Goal: Task Accomplishment & Management: Complete application form

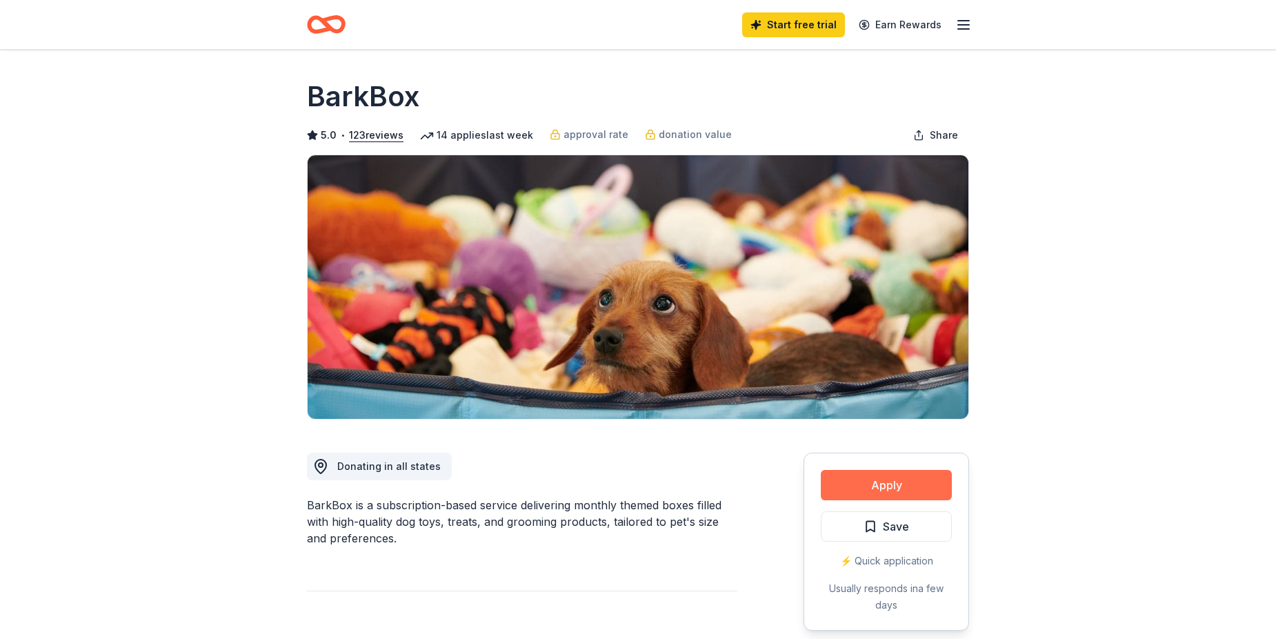
click at [888, 483] on button "Apply" at bounding box center [886, 485] width 131 height 30
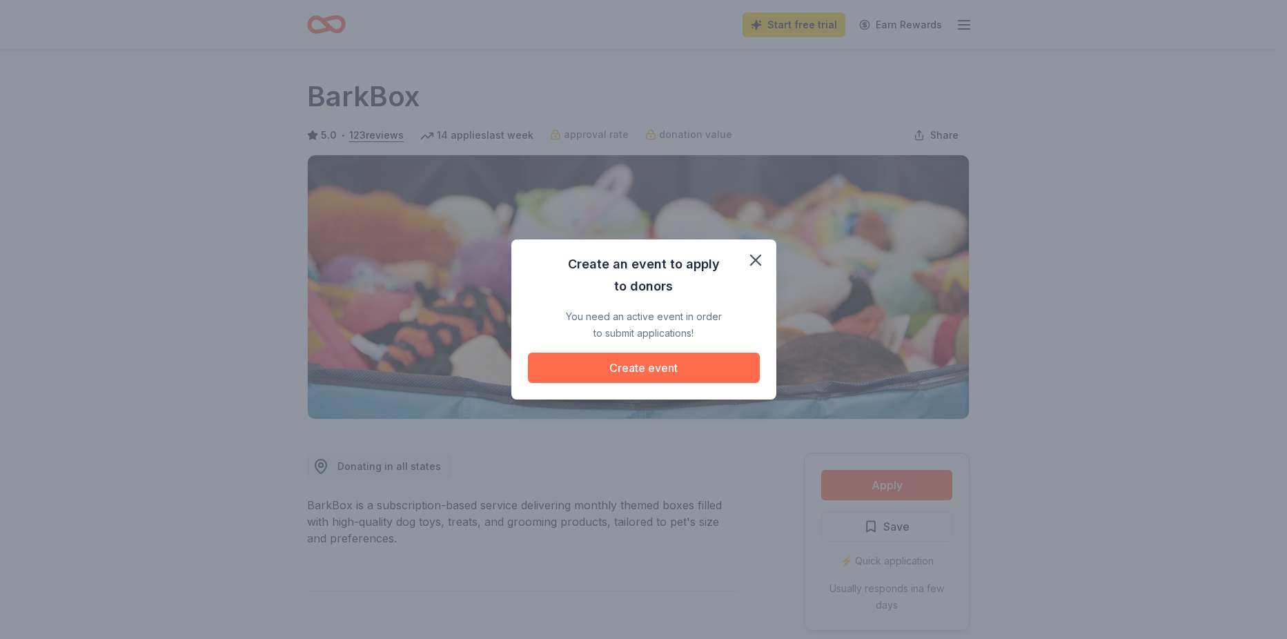
click at [653, 364] on button "Create event" at bounding box center [644, 368] width 232 height 30
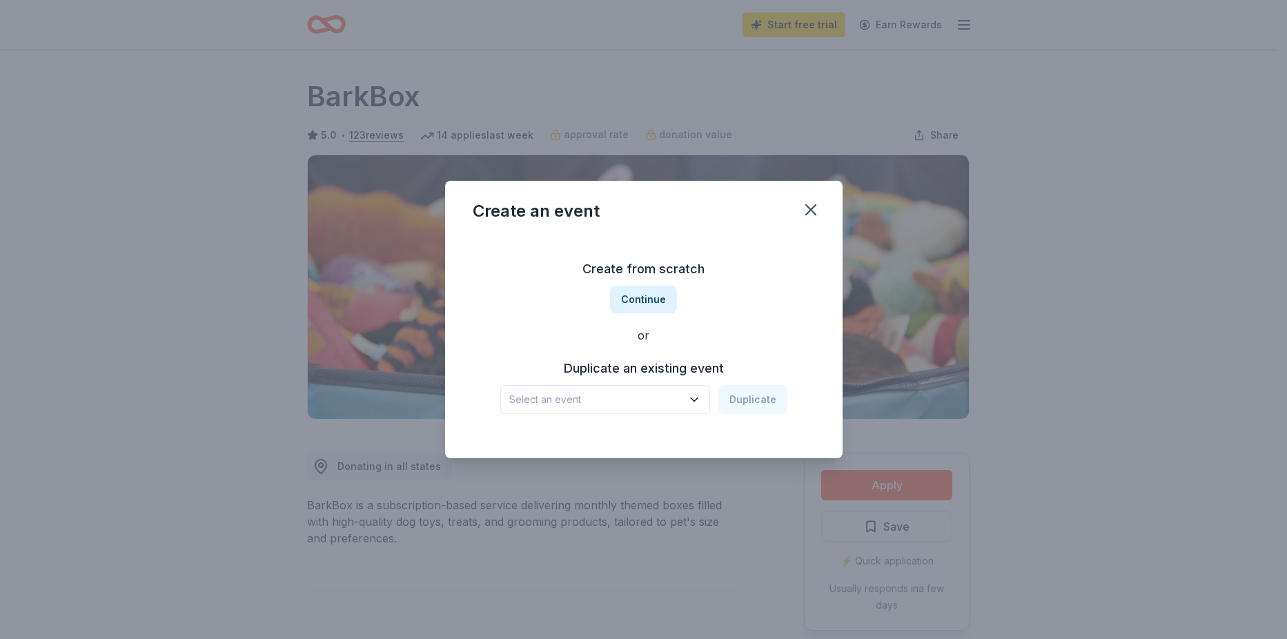
click at [704, 406] on button "Select an event" at bounding box center [605, 399] width 210 height 29
click at [699, 404] on icon "button" at bounding box center [694, 400] width 14 height 14
click at [666, 301] on button "Continue" at bounding box center [643, 300] width 67 height 28
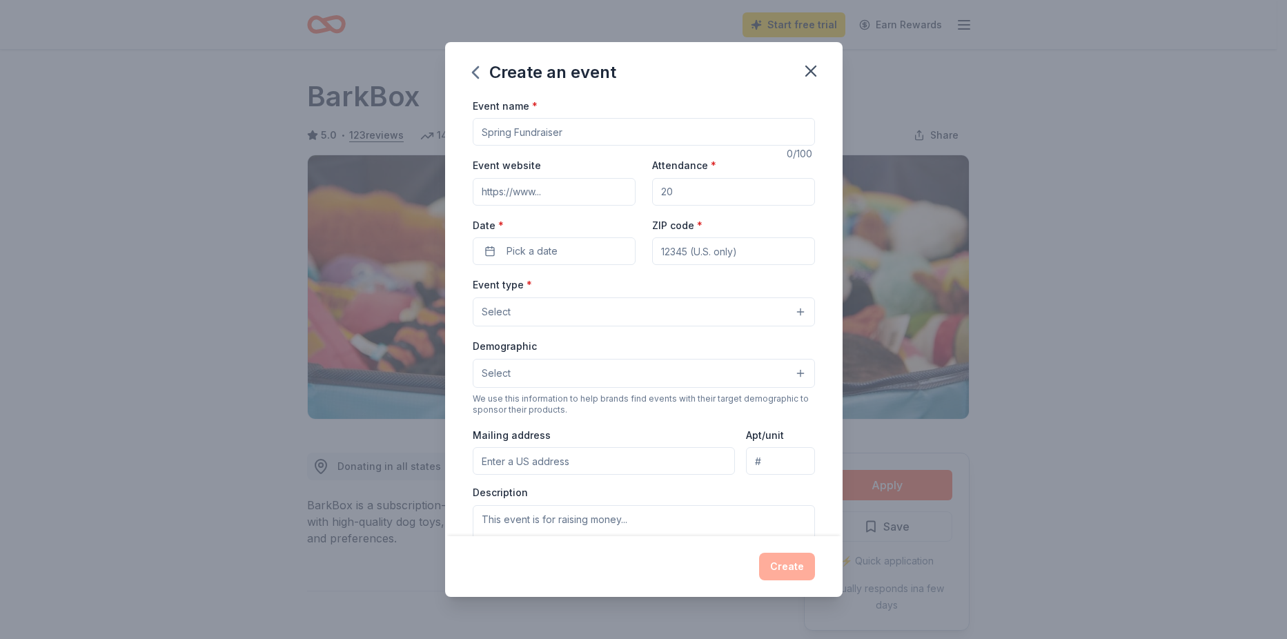
click at [607, 139] on input "Event name *" at bounding box center [644, 132] width 342 height 28
drag, startPoint x: 608, startPoint y: 139, endPoint x: 232, endPoint y: 131, distance: 375.4
click at [232, 131] on div "Create an event Event name * 0 /100 Event website Attendance * Date * Pick a da…" at bounding box center [643, 319] width 1287 height 639
type input "q"
type input "Quarter Auction"
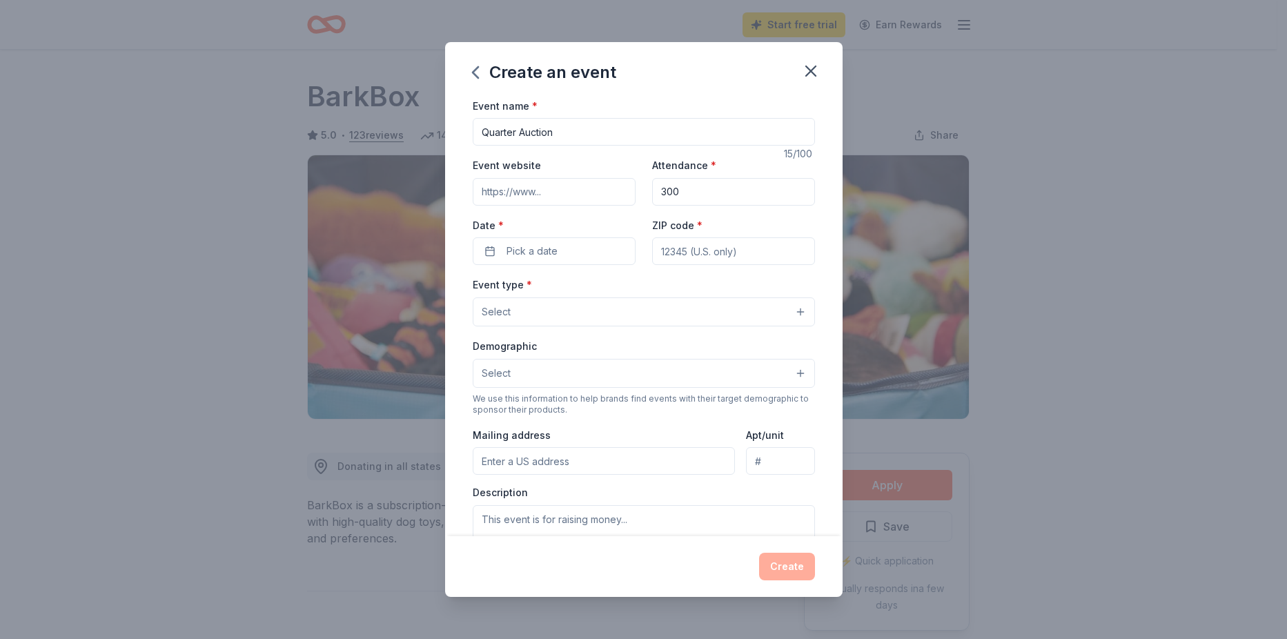
type input "300"
click at [765, 255] on input "ZIP code *" at bounding box center [733, 251] width 163 height 28
type input "28457"
click at [594, 255] on button "Pick a date" at bounding box center [554, 251] width 163 height 28
click at [622, 288] on button "Go to next month" at bounding box center [625, 287] width 19 height 19
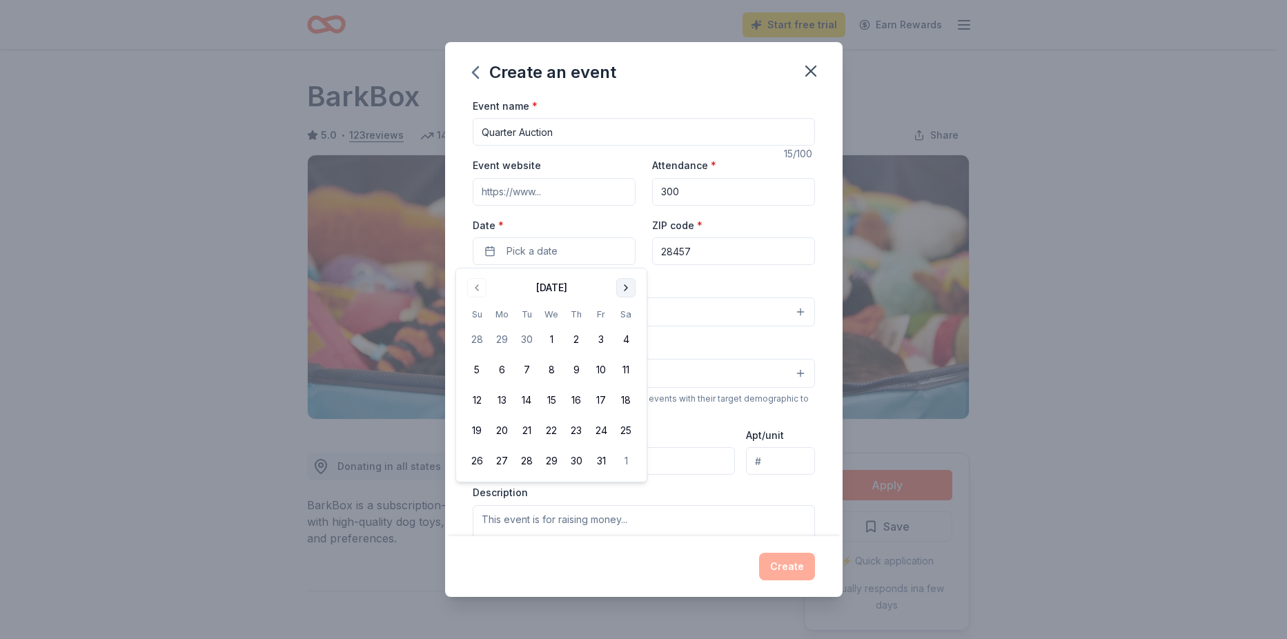
click at [622, 288] on button "Go to next month" at bounding box center [625, 287] width 19 height 19
click at [623, 288] on button "Go to next month" at bounding box center [625, 287] width 19 height 19
click at [624, 341] on button "6" at bounding box center [625, 339] width 25 height 25
click at [742, 310] on button "Select" at bounding box center [644, 311] width 342 height 29
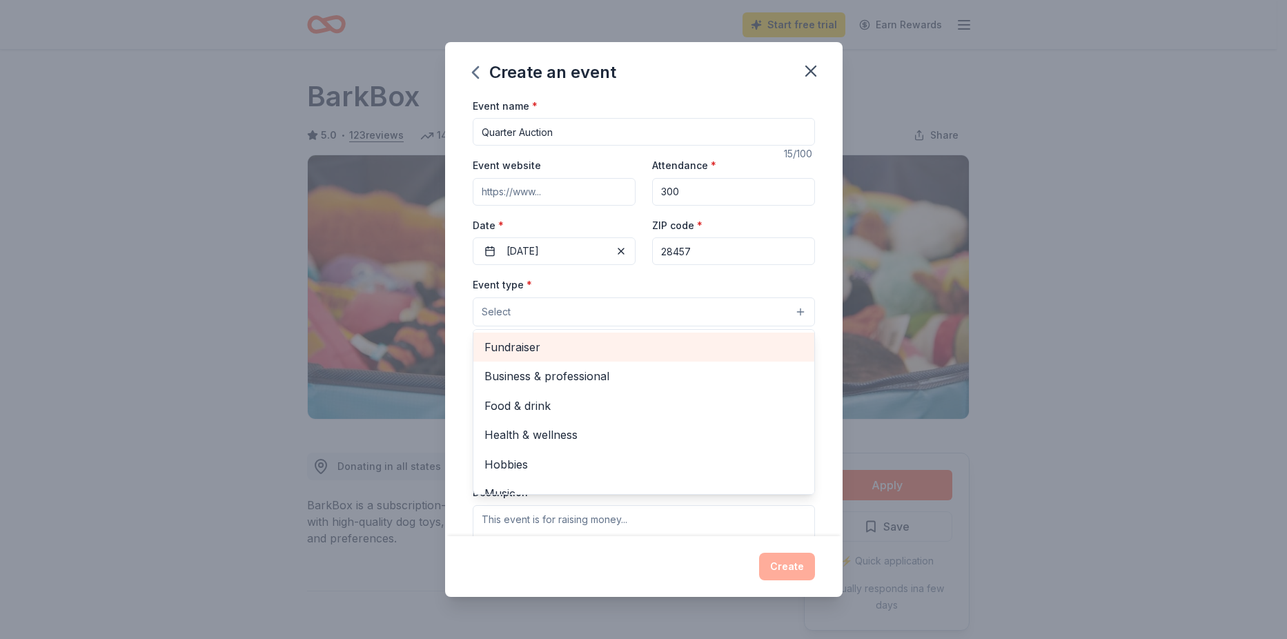
click at [693, 349] on span "Fundraiser" at bounding box center [643, 347] width 319 height 18
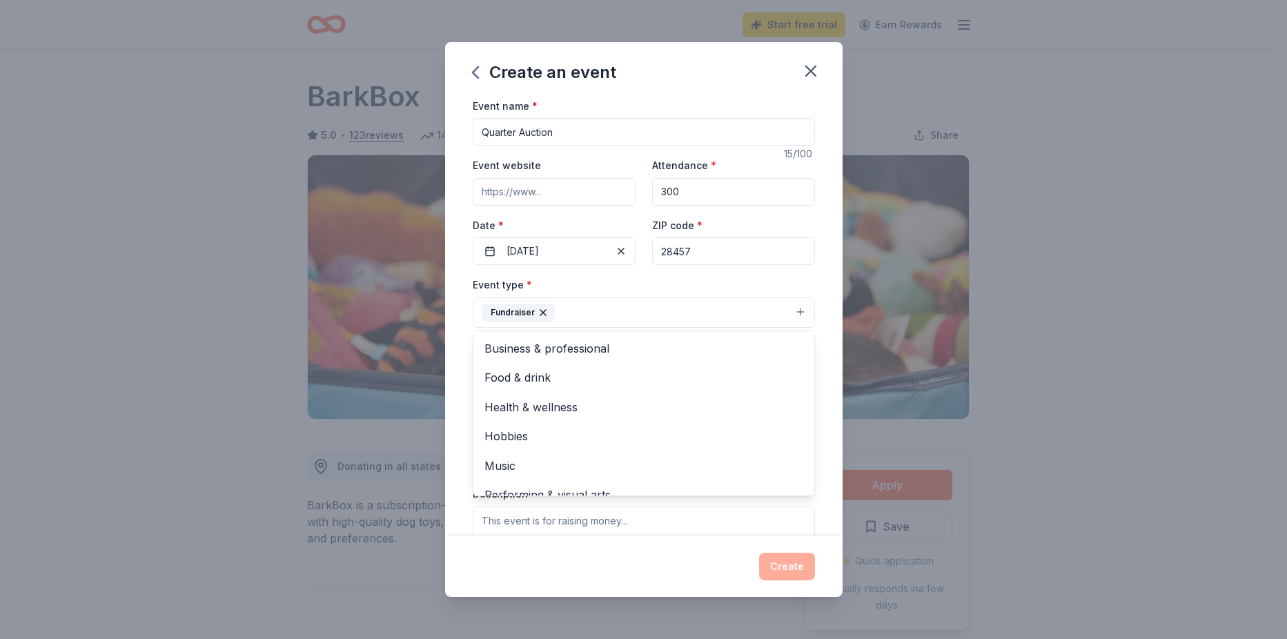
click at [811, 485] on div "Event name * Quarter Auction 15 /100 Event website Attendance * 300 Date * 12/0…" at bounding box center [643, 316] width 397 height 439
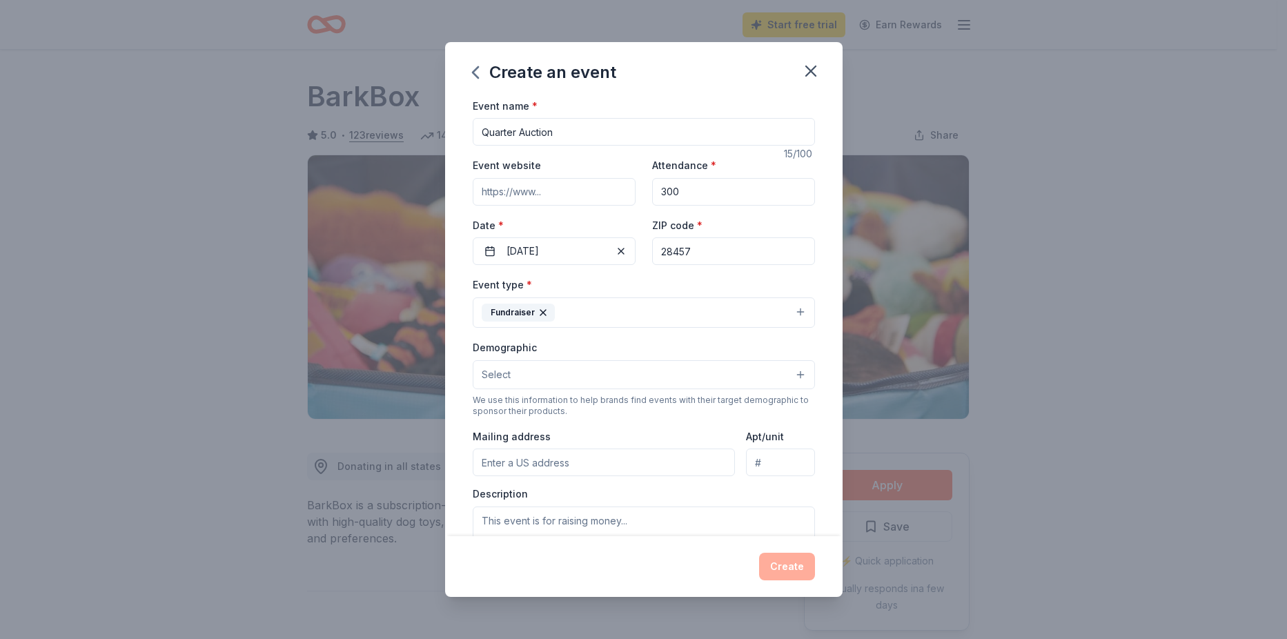
click at [566, 364] on button "Select" at bounding box center [644, 374] width 342 height 29
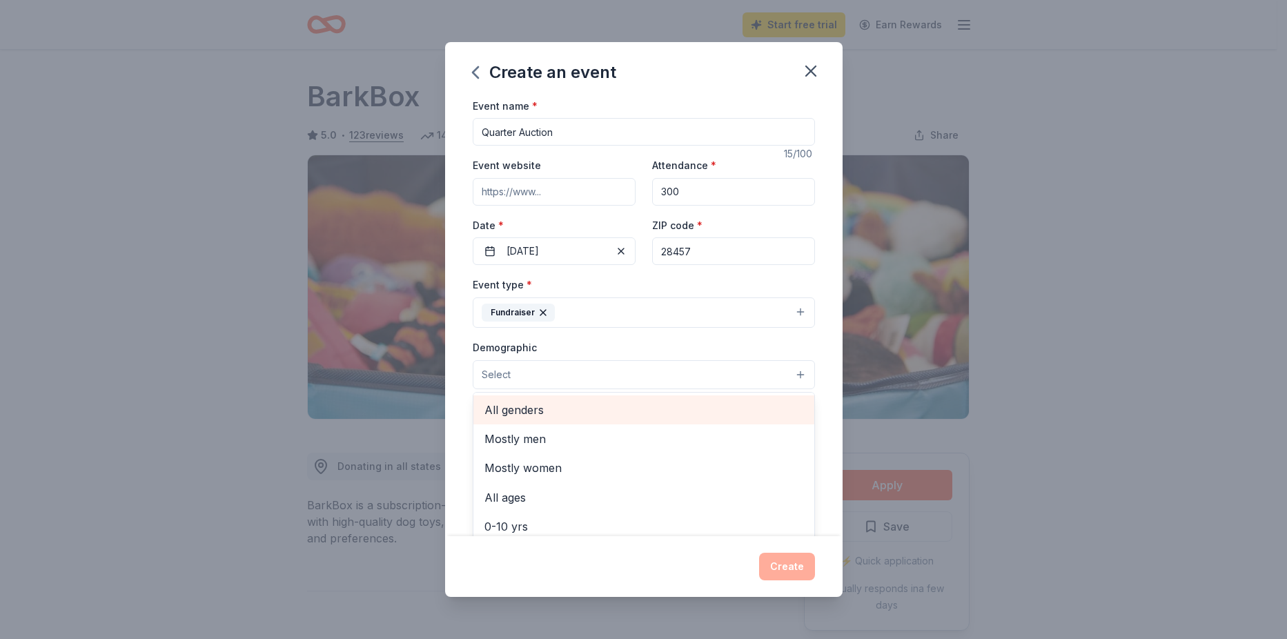
click at [564, 411] on span "All genders" at bounding box center [643, 410] width 319 height 18
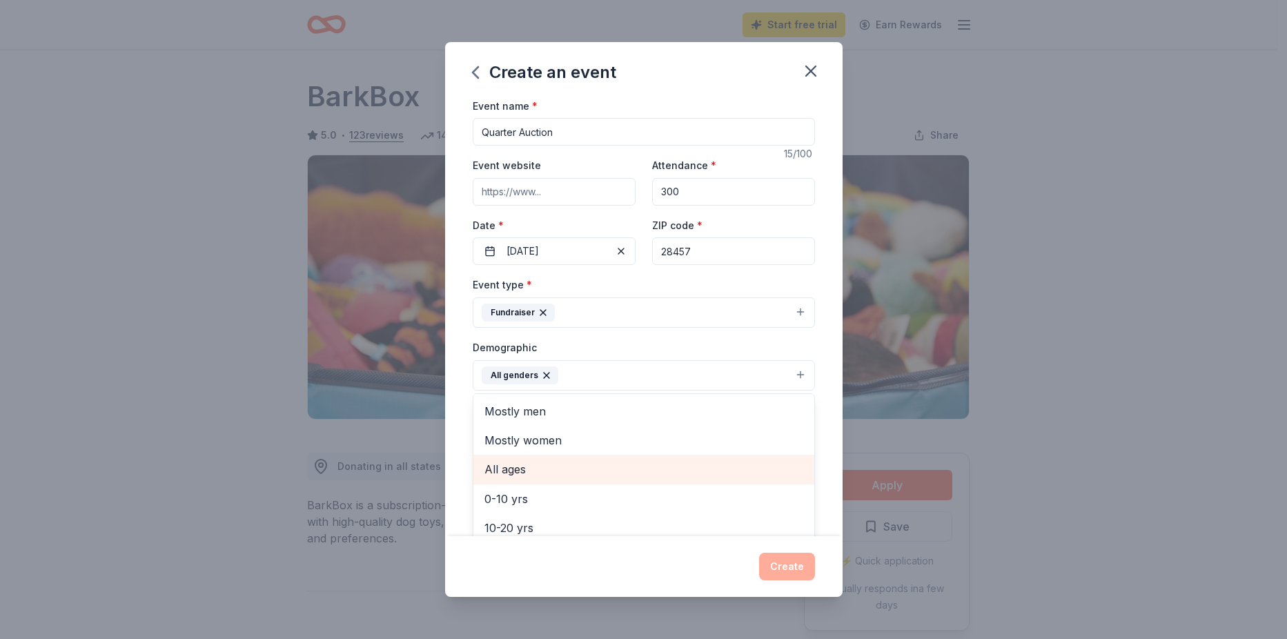
click at [604, 459] on div "All ages" at bounding box center [643, 469] width 341 height 29
click at [822, 474] on div "Event name * Quarter Auction 15 /100 Event website Attendance * 300 Date * 12/0…" at bounding box center [643, 316] width 397 height 439
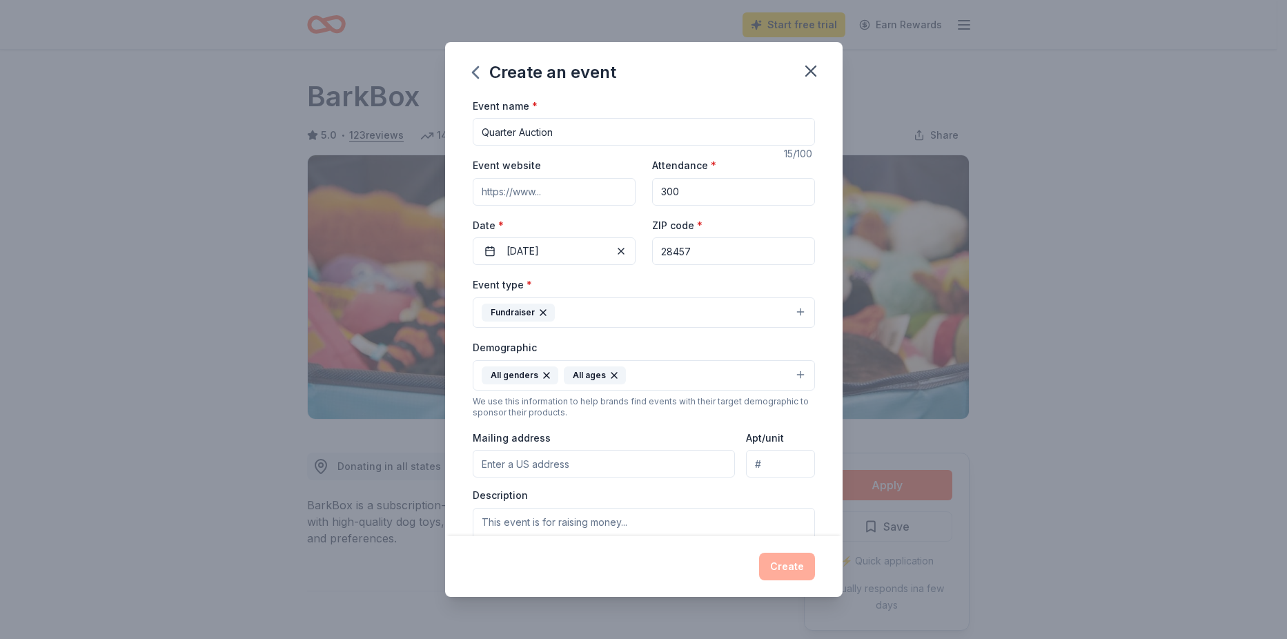
click at [592, 461] on input "Mailing address" at bounding box center [604, 464] width 263 height 28
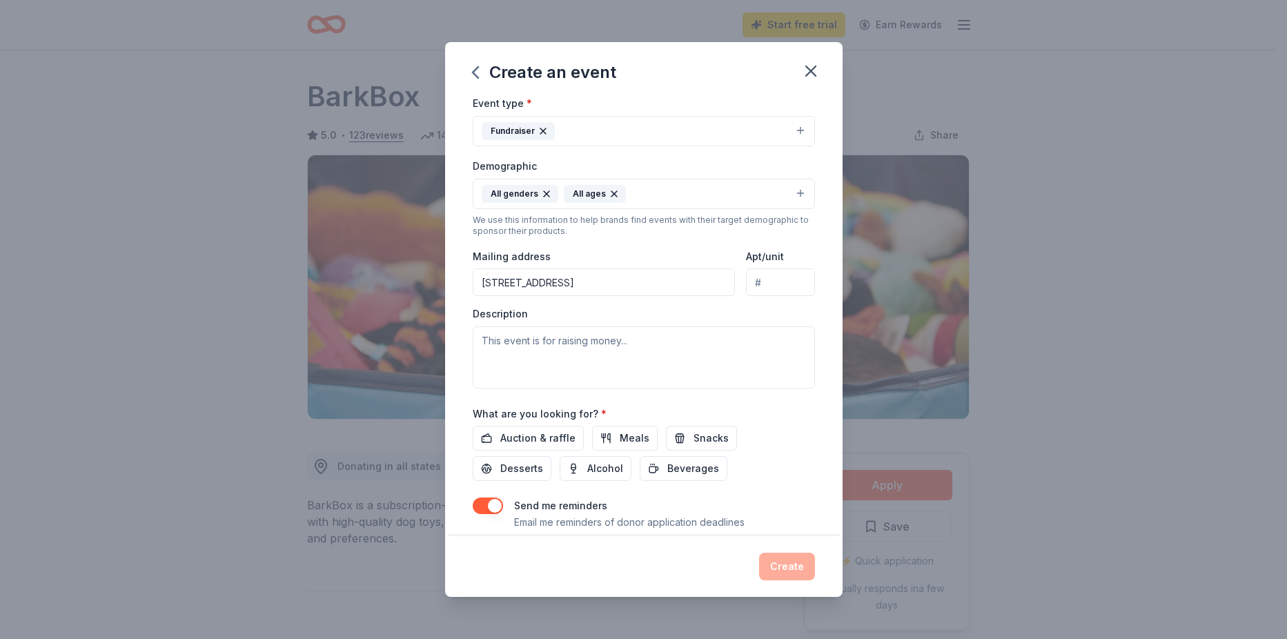
scroll to position [207, 0]
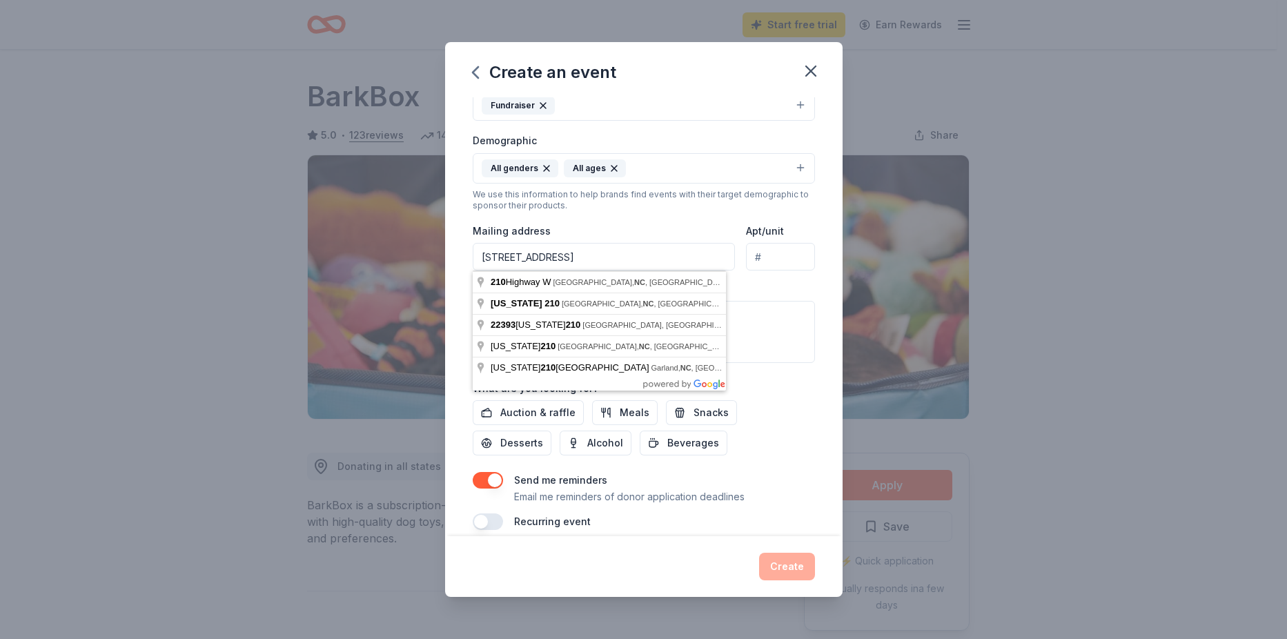
type input "22393 NC Highway 210 Rocky Point, NC 28457"
click at [772, 405] on div "Auction & raffle Meals Snacks Desserts Alcohol Beverages" at bounding box center [644, 427] width 342 height 55
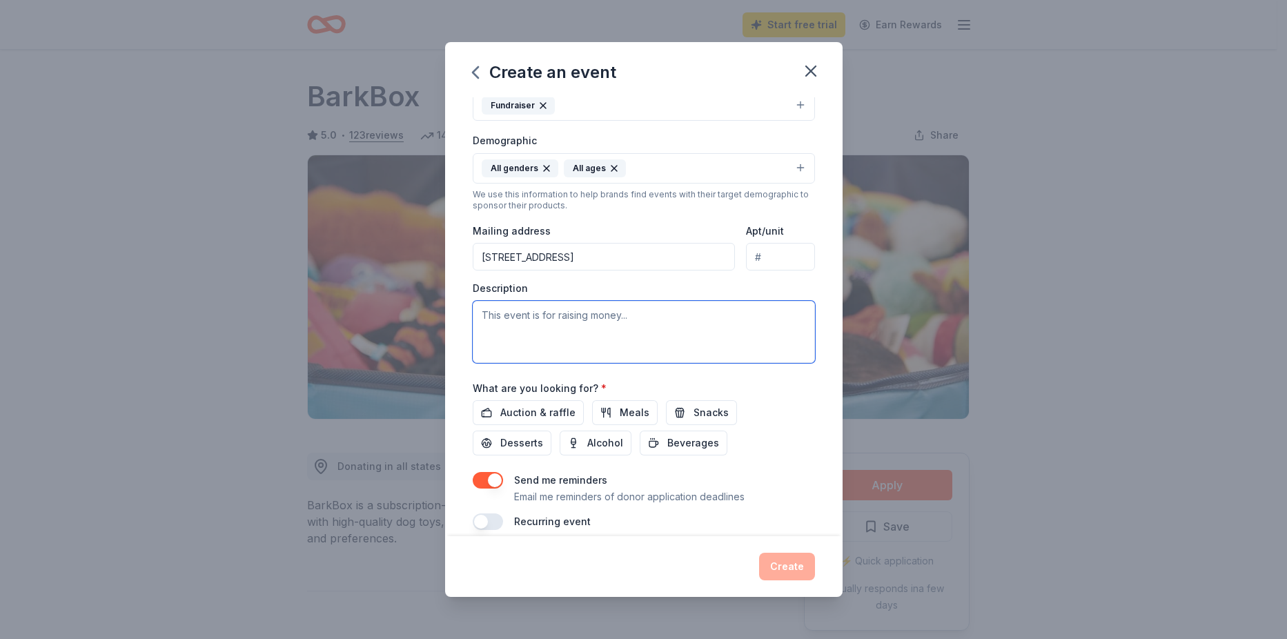
click at [623, 326] on textarea at bounding box center [644, 332] width 342 height 62
click at [555, 413] on span "Auction & raffle" at bounding box center [537, 412] width 75 height 17
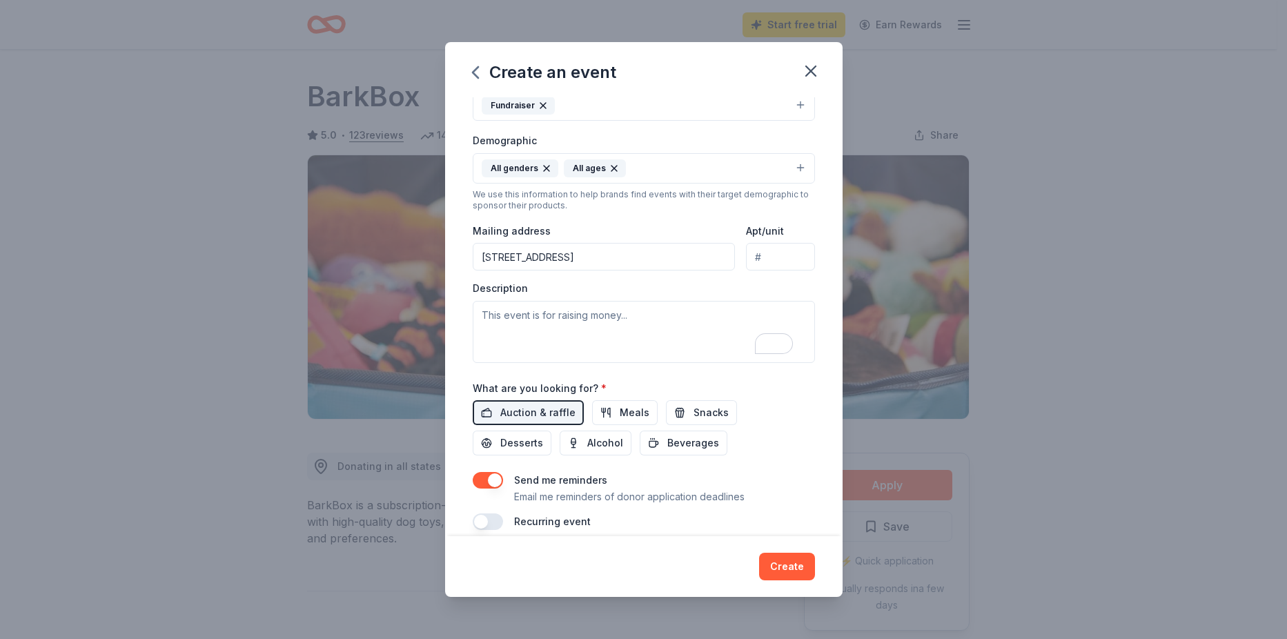
scroll to position [223, 0]
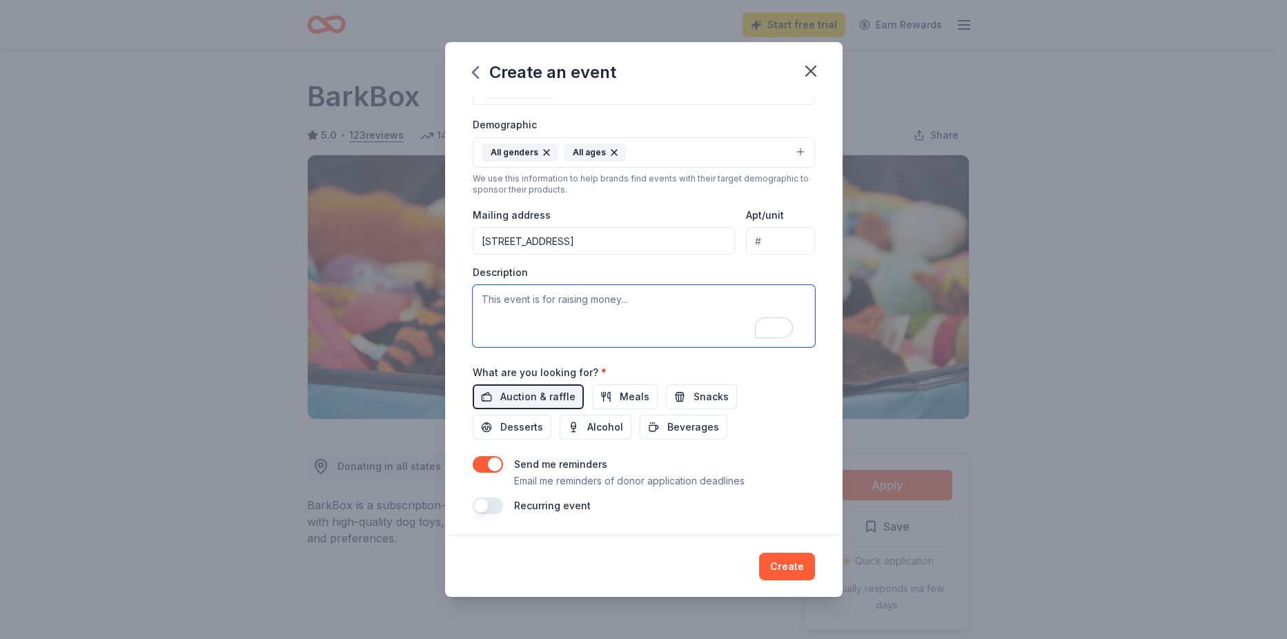
click at [546, 309] on textarea "To enrich screen reader interactions, please activate Accessibility in Grammarl…" at bounding box center [644, 316] width 342 height 62
paste textarea "We are asking local businesses to please consider donating gift cards, certific…"
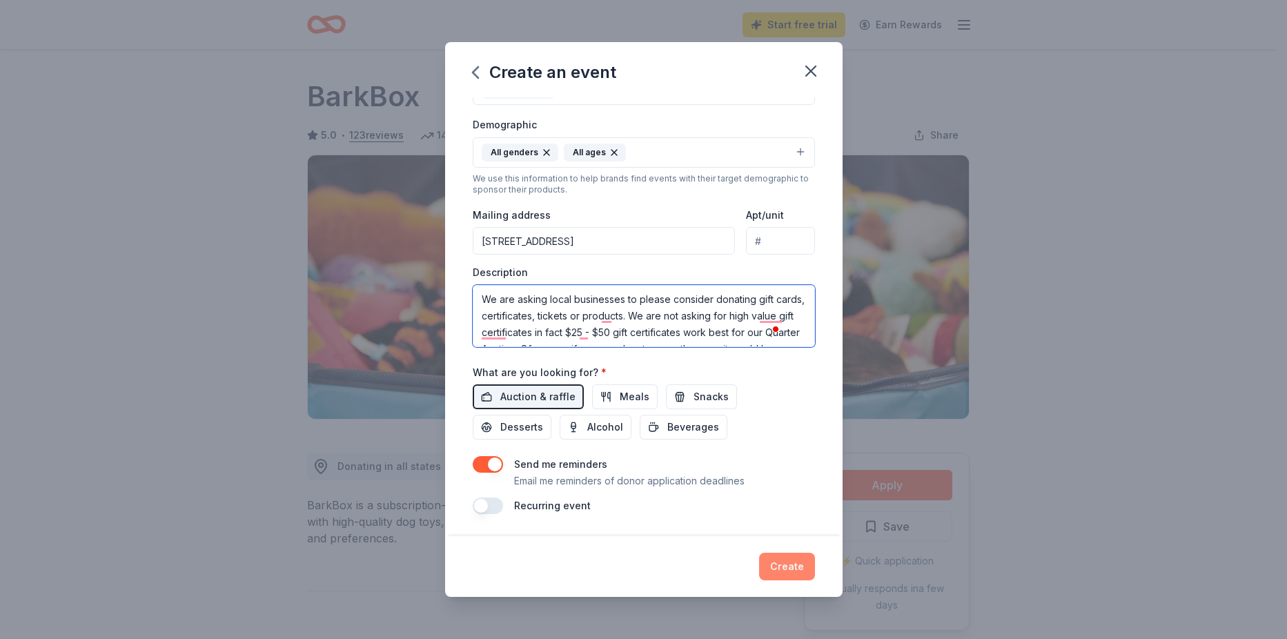
type textarea "We are asking local businesses to please consider donating gift cards, certific…"
click at [797, 559] on button "Create" at bounding box center [787, 567] width 56 height 28
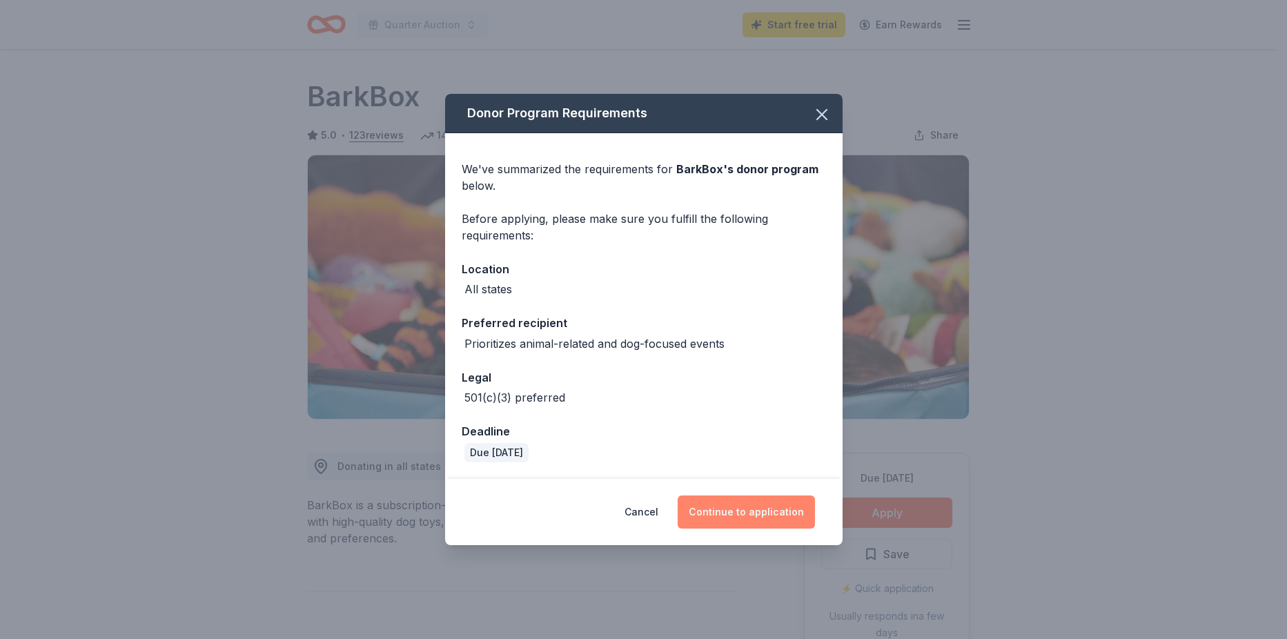
click at [725, 506] on button "Continue to application" at bounding box center [745, 511] width 137 height 33
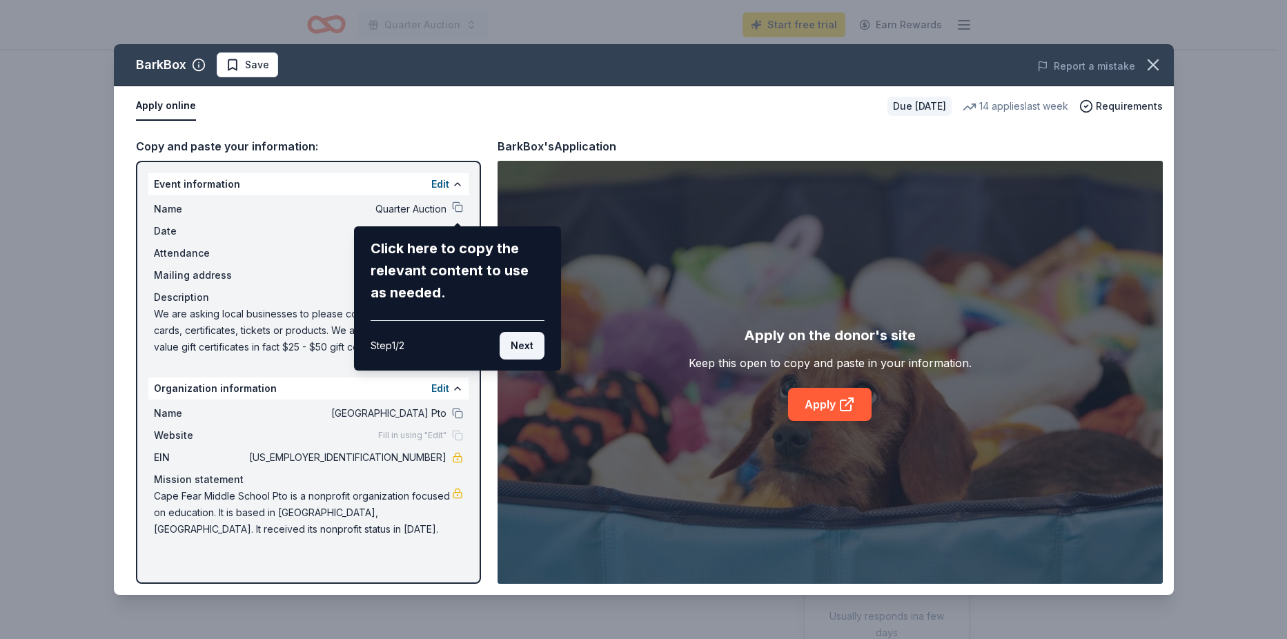
click at [520, 344] on button "Next" at bounding box center [521, 346] width 45 height 28
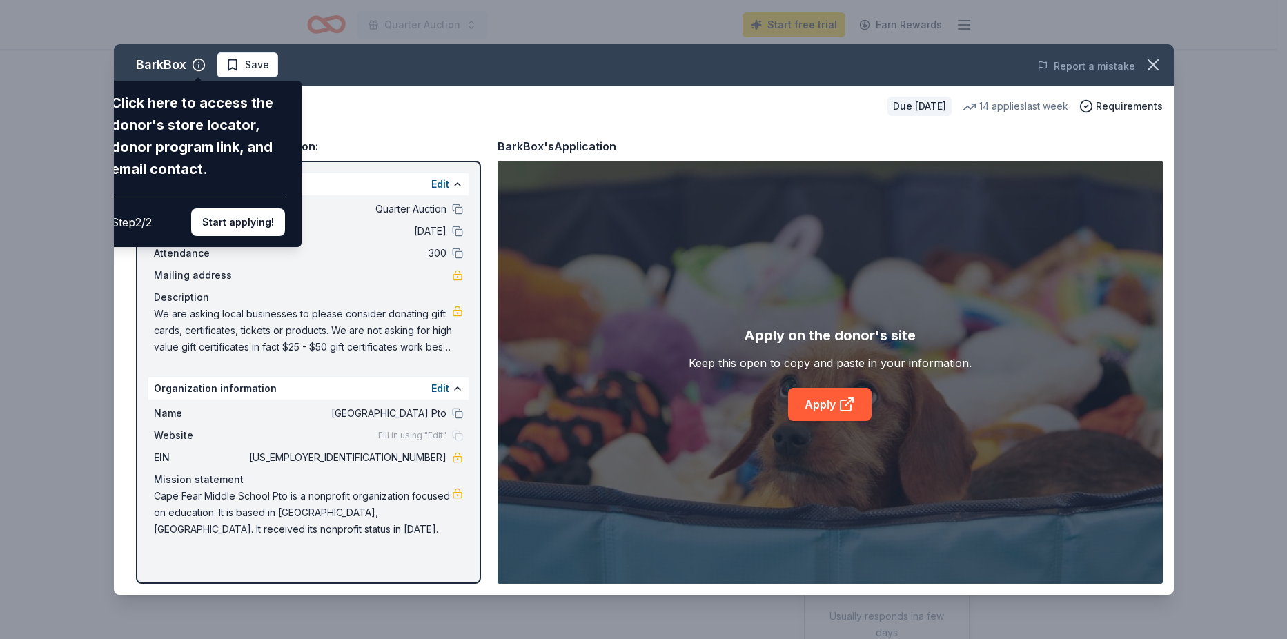
click at [829, 410] on div "BarkBox Click here to access the donor's store locator, donor program link, and…" at bounding box center [644, 319] width 1060 height 551
click at [254, 228] on button "Start applying!" at bounding box center [238, 222] width 94 height 28
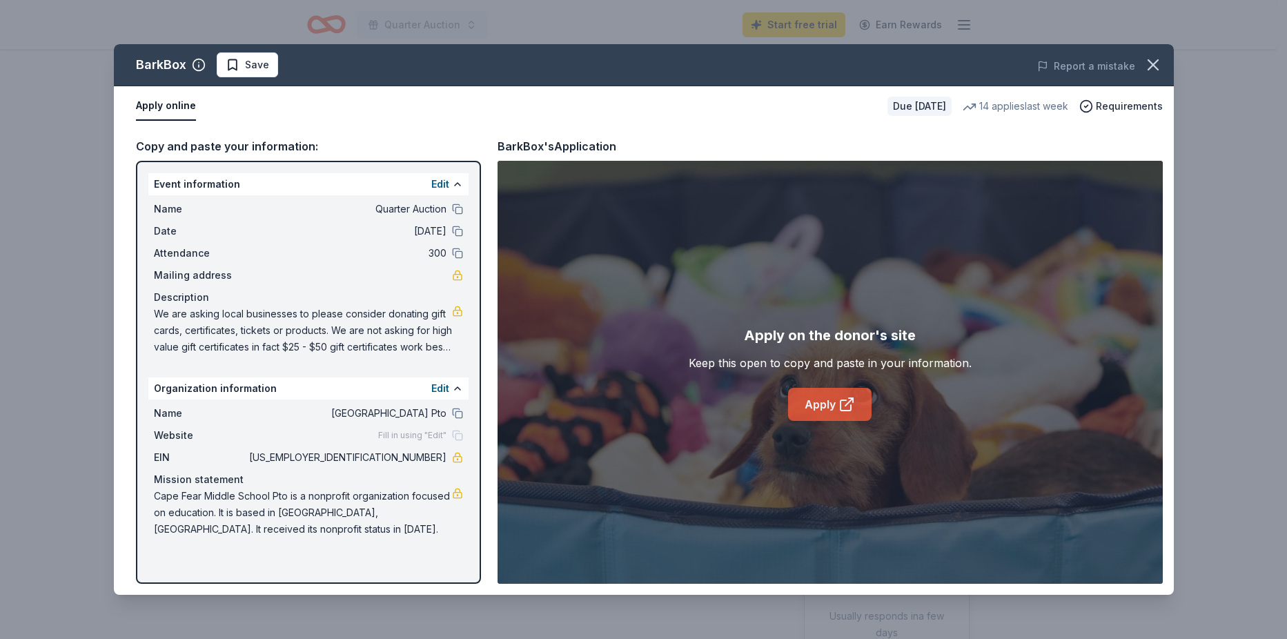
click at [826, 402] on link "Apply" at bounding box center [829, 404] width 83 height 33
click at [460, 418] on button at bounding box center [457, 413] width 11 height 11
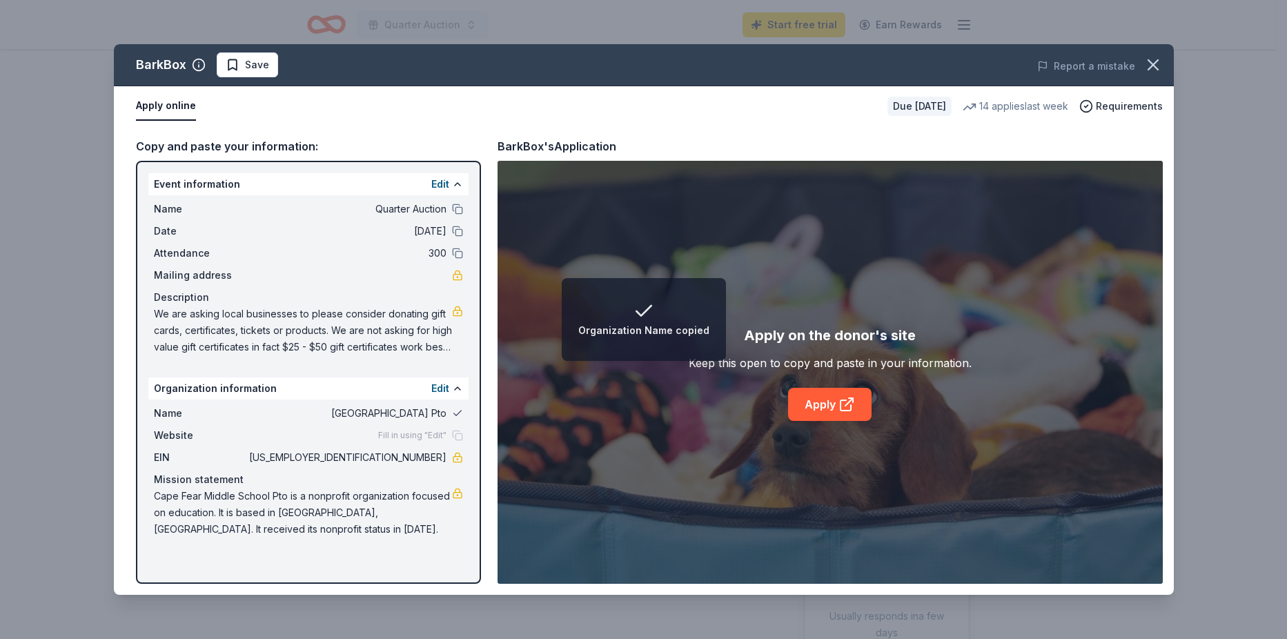
click at [459, 412] on button at bounding box center [457, 413] width 11 height 11
click at [438, 392] on button "Edit" at bounding box center [440, 388] width 18 height 17
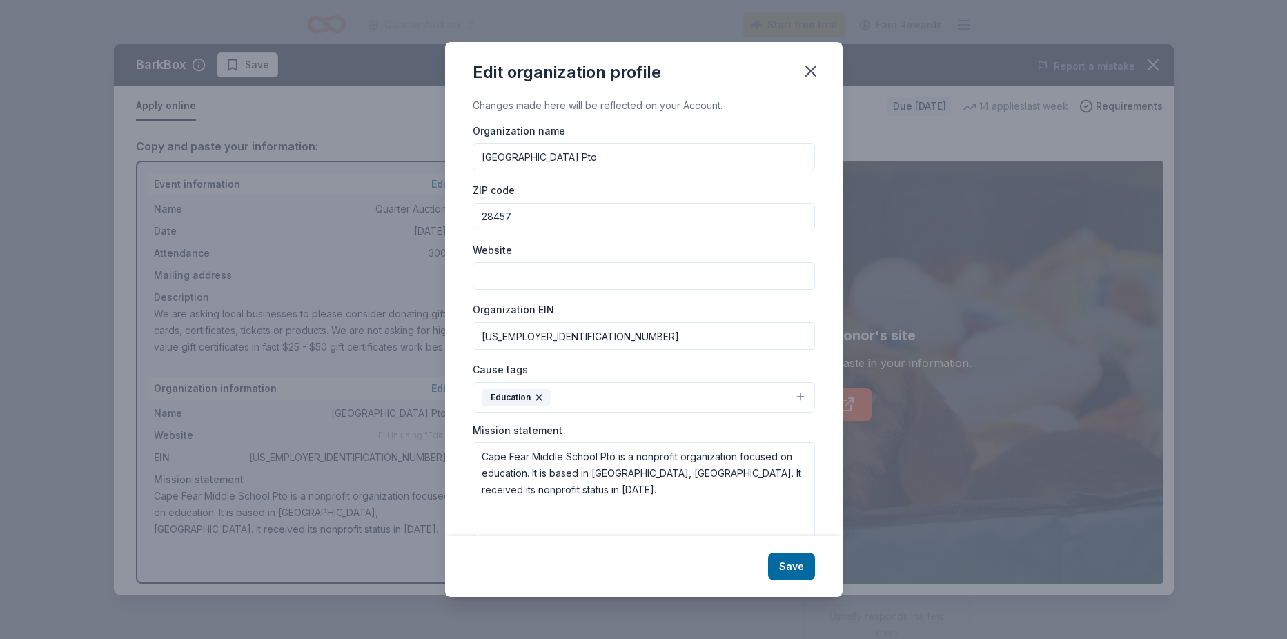
drag, startPoint x: 671, startPoint y: 155, endPoint x: 237, endPoint y: 127, distance: 434.1
click at [237, 127] on div "Edit organization profile Changes made here will be reflected on your Account. …" at bounding box center [643, 319] width 1287 height 639
click at [675, 166] on input "Heide Trask High School PTo" at bounding box center [644, 157] width 342 height 28
type input "[PERSON_NAME][GEOGRAPHIC_DATA] PTO"
click at [574, 337] on input "26-1441803" at bounding box center [644, 336] width 342 height 28
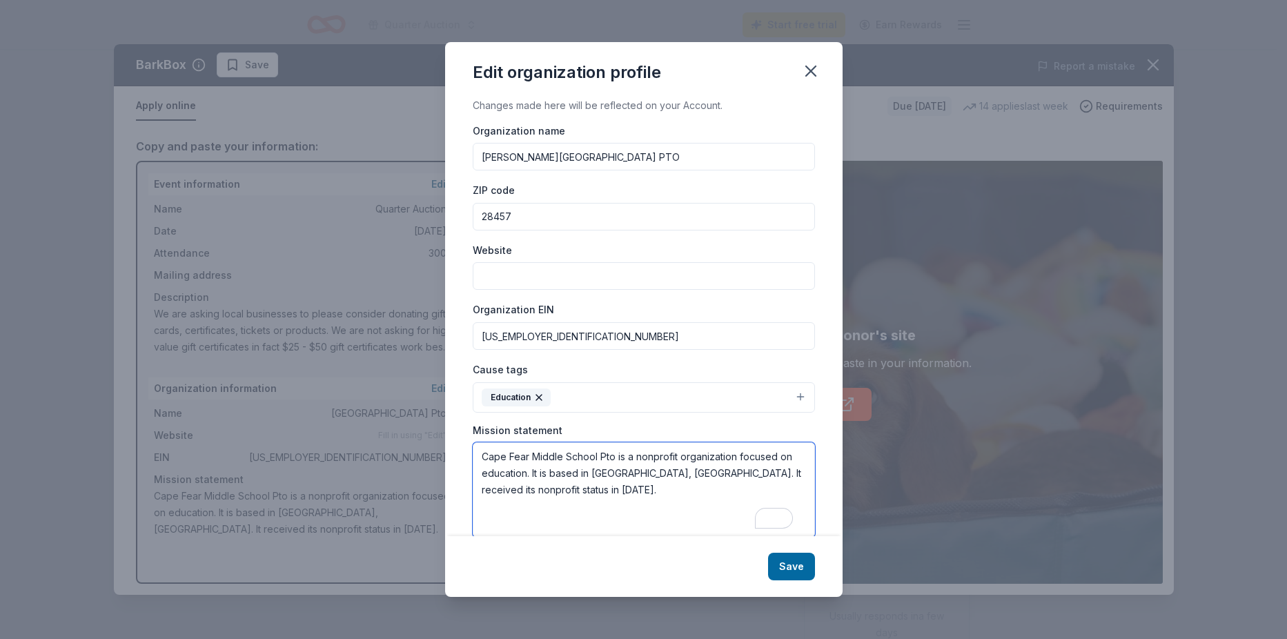
drag, startPoint x: 479, startPoint y: 454, endPoint x: 784, endPoint y: 494, distance: 307.6
click at [784, 494] on textarea "Cape Fear Middle School Pto is a nonprofit organization focused on education. I…" at bounding box center [644, 489] width 342 height 95
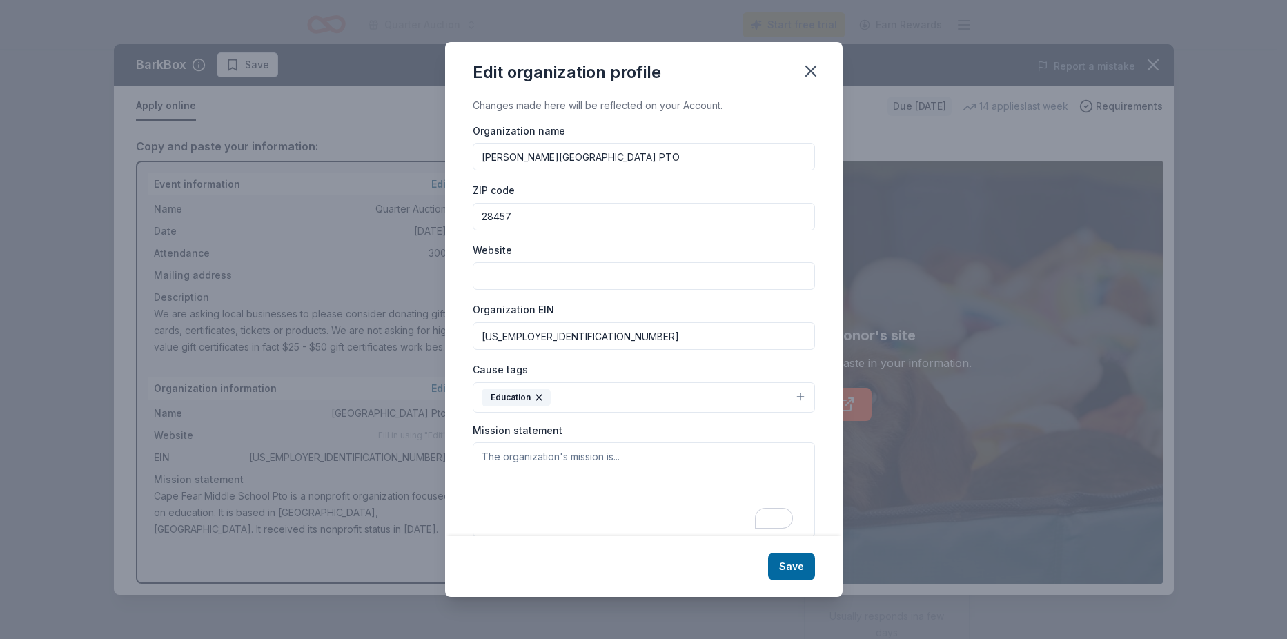
drag, startPoint x: 562, startPoint y: 337, endPoint x: 170, endPoint y: 310, distance: 392.1
click at [170, 310] on div "Edit organization profile Changes made here will be reflected on your Account. …" at bounding box center [643, 319] width 1287 height 639
type input "[US_EMPLOYER_IDENTIFICATION_NUMBER]"
click at [802, 566] on button "Save" at bounding box center [791, 567] width 47 height 28
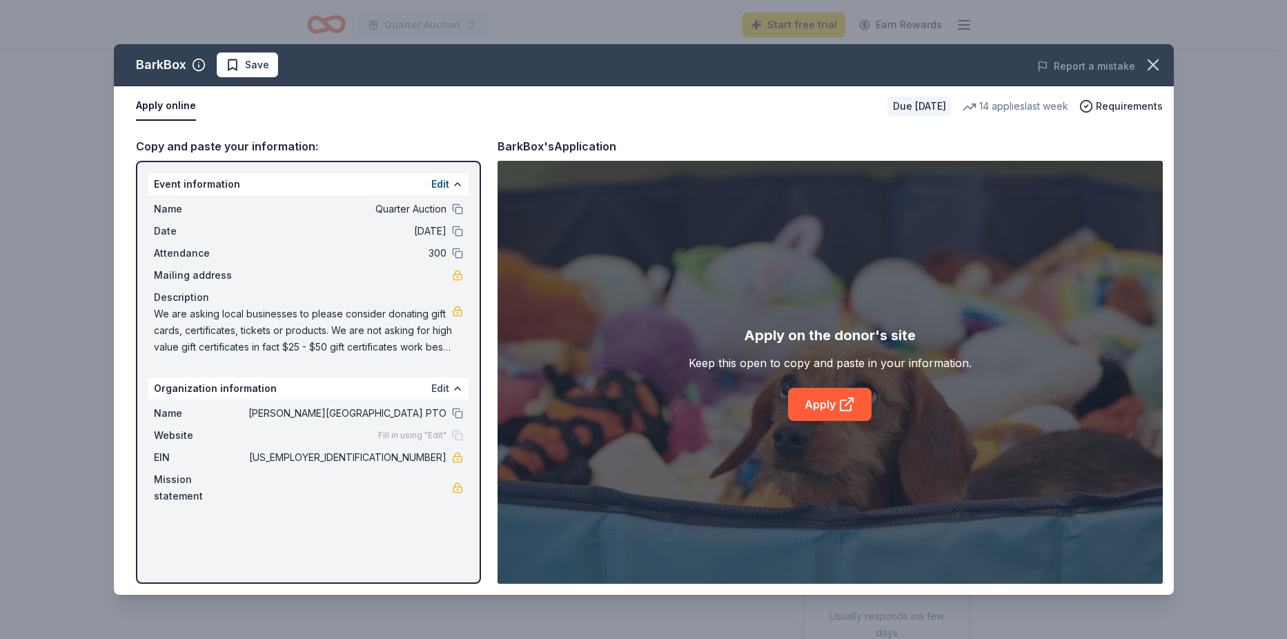
click at [437, 386] on button "Edit" at bounding box center [440, 388] width 18 height 17
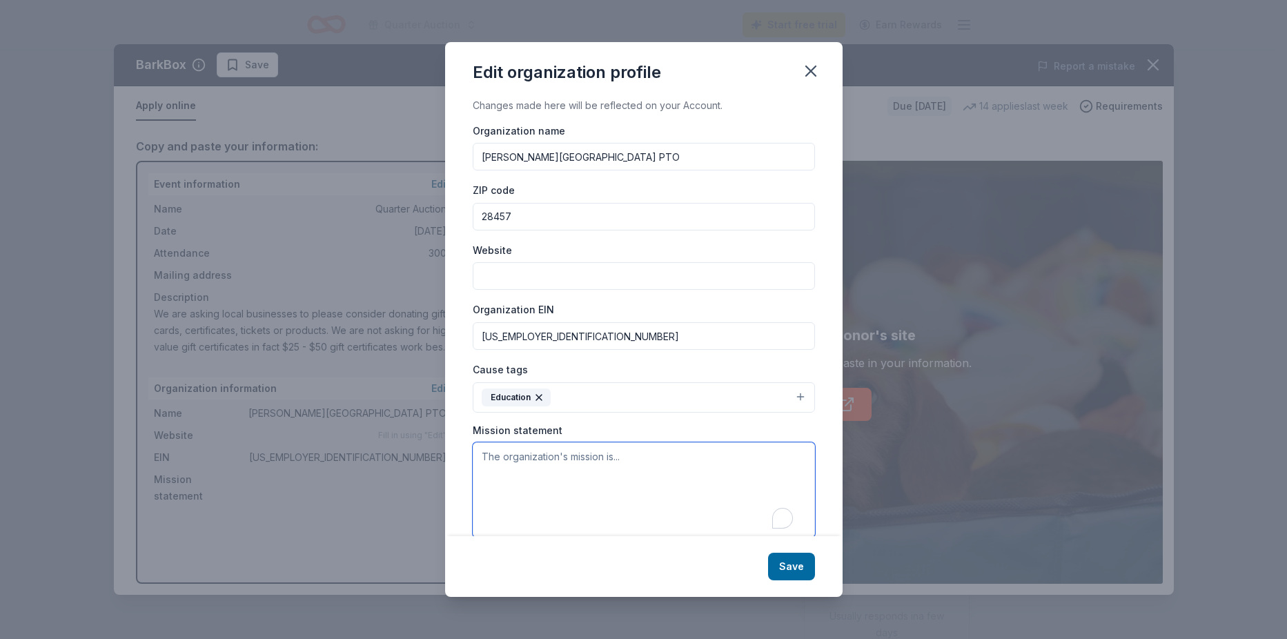
click at [537, 462] on textarea "To enrich screen reader interactions, please activate Accessibility in Grammarl…" at bounding box center [644, 489] width 342 height 95
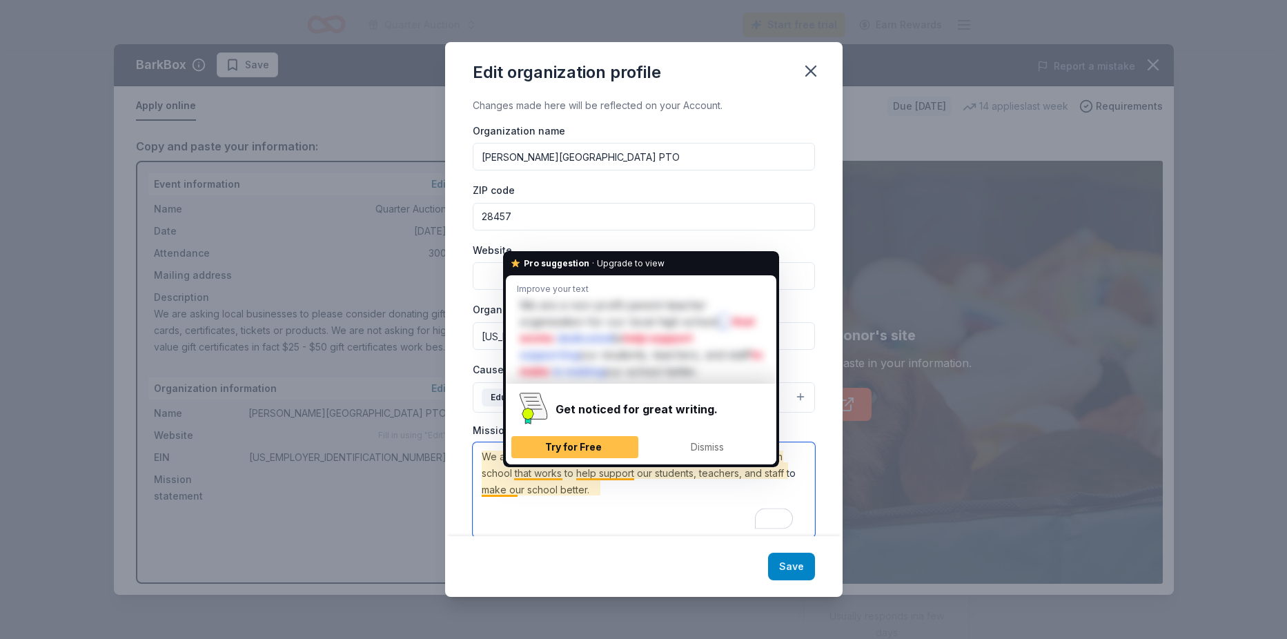
type textarea "We are a non-profit parent-teacher organization for our local high school that …"
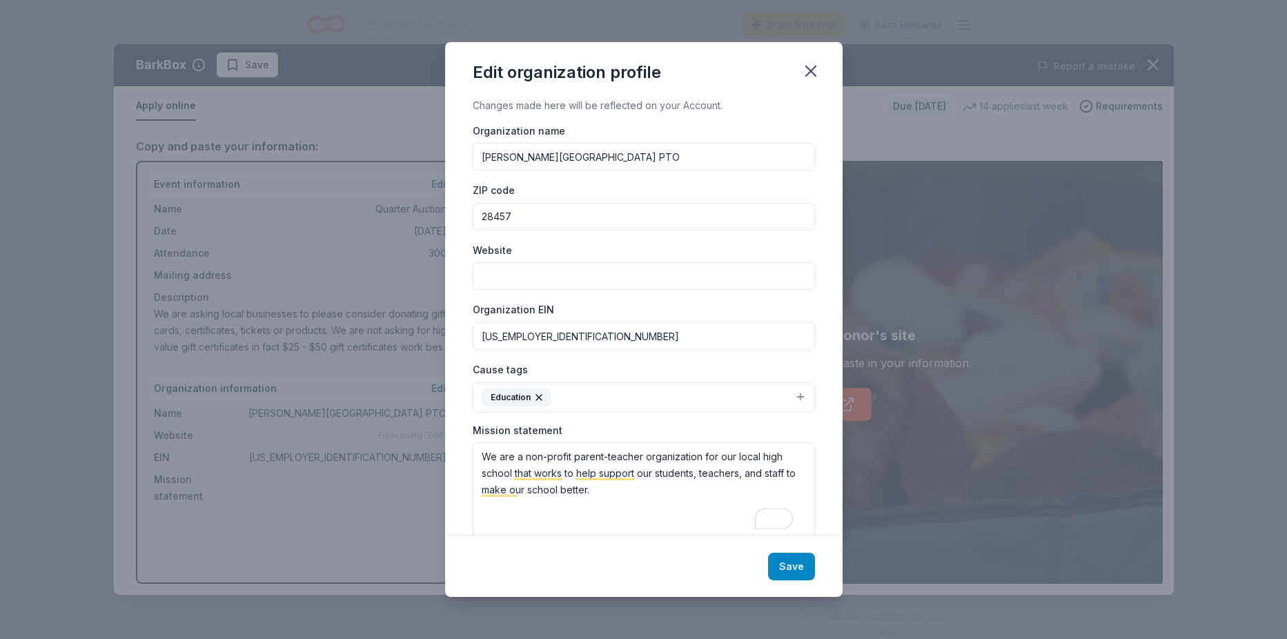
click at [809, 569] on button "Save" at bounding box center [791, 567] width 47 height 28
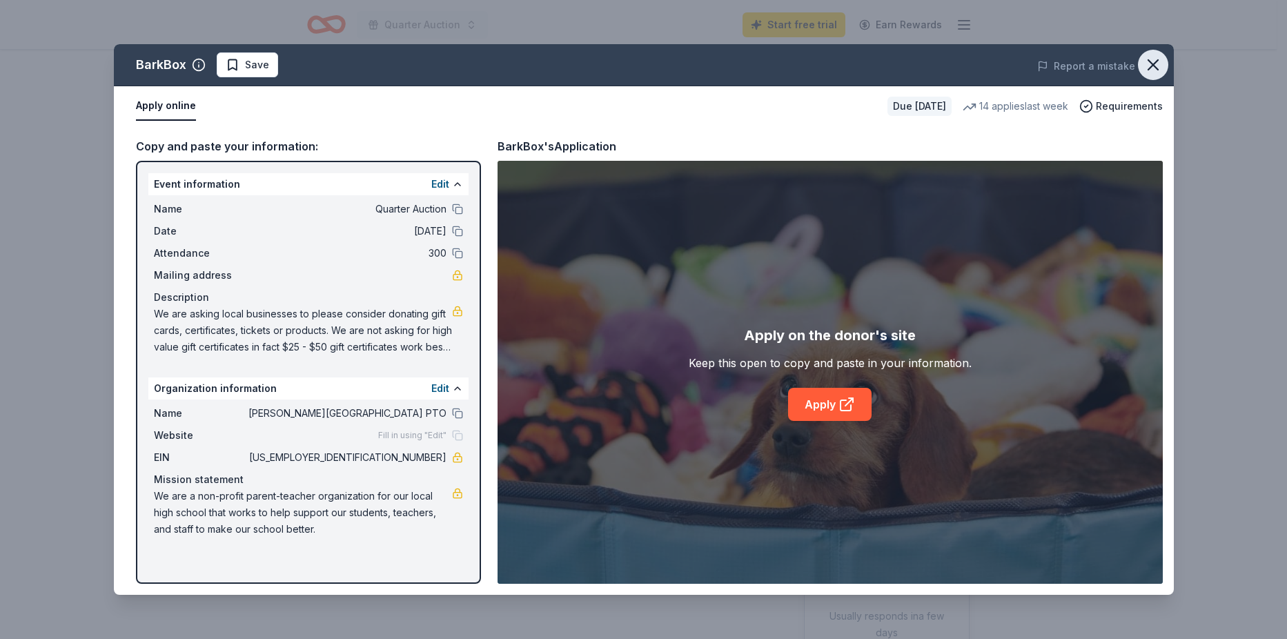
click at [1160, 66] on icon "button" at bounding box center [1152, 64] width 19 height 19
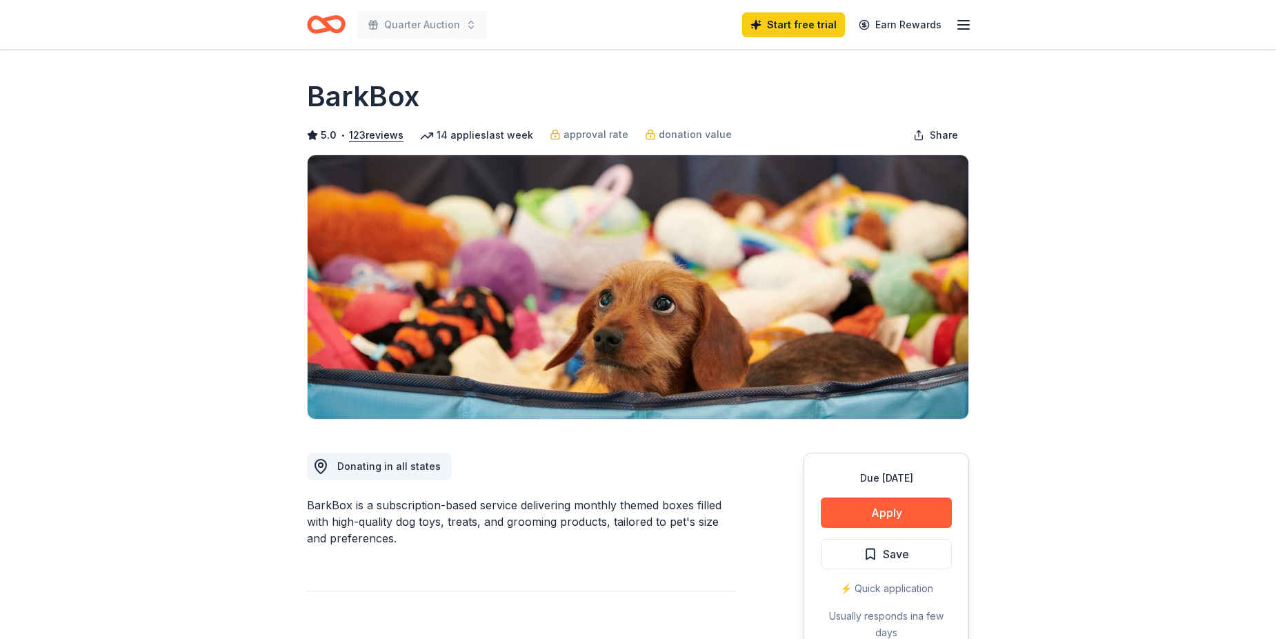
click at [963, 22] on icon "button" at bounding box center [964, 25] width 17 height 17
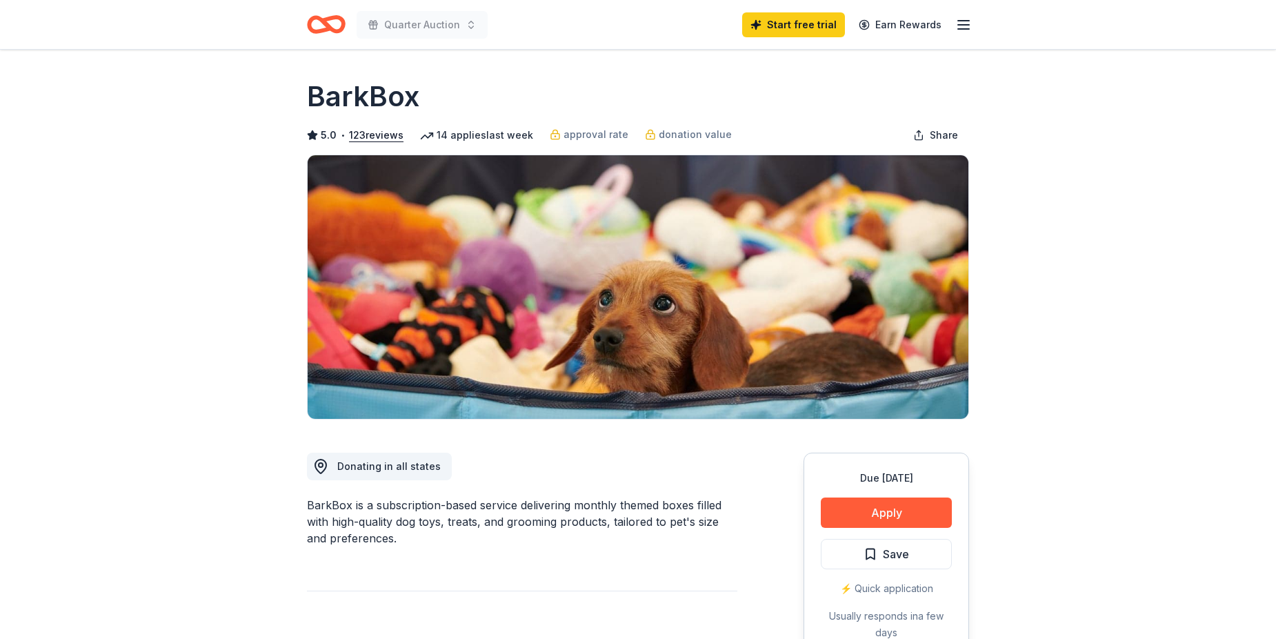
click at [320, 19] on icon "Home" at bounding box center [319, 24] width 21 height 14
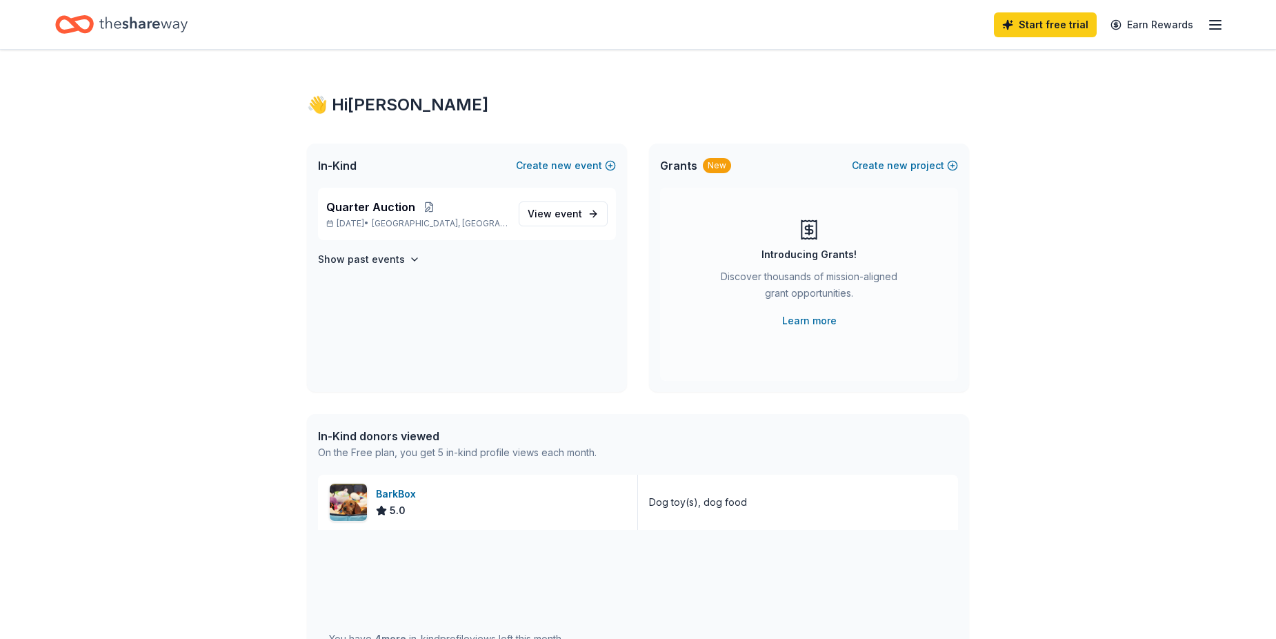
click at [1211, 25] on line "button" at bounding box center [1215, 25] width 11 height 0
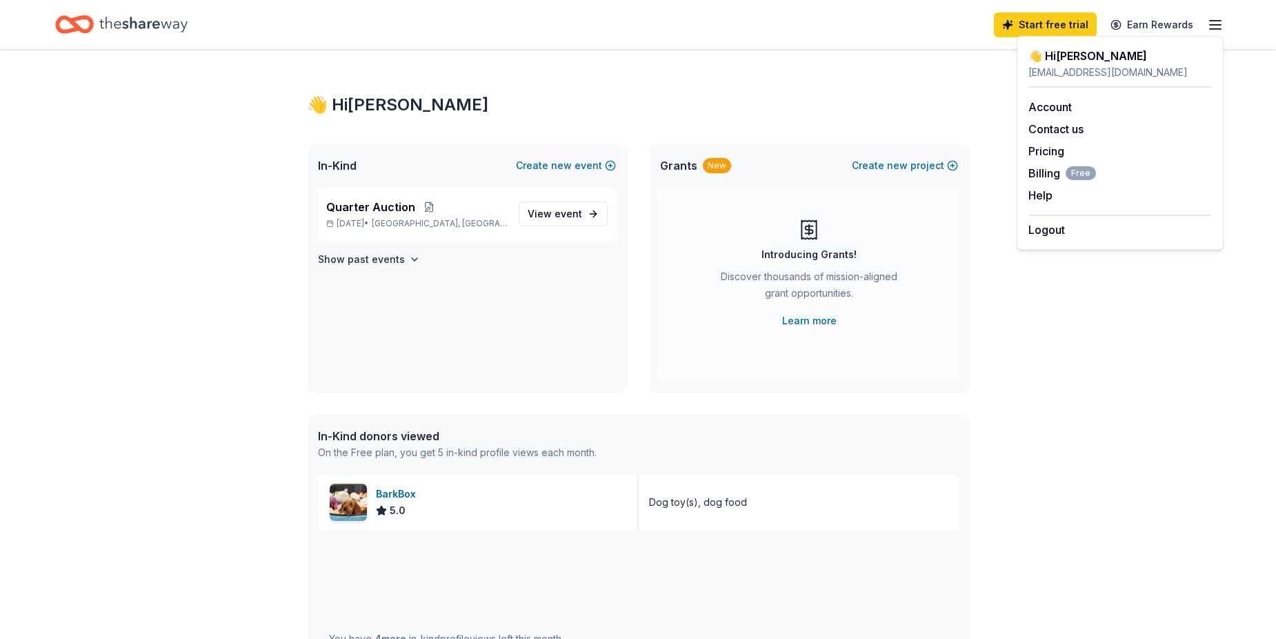
click at [1122, 315] on div "👋 Hi Robbie In-Kind Create new event Quarter Auction Dec 06, 2025 • Rocky Point…" at bounding box center [638, 531] width 1276 height 963
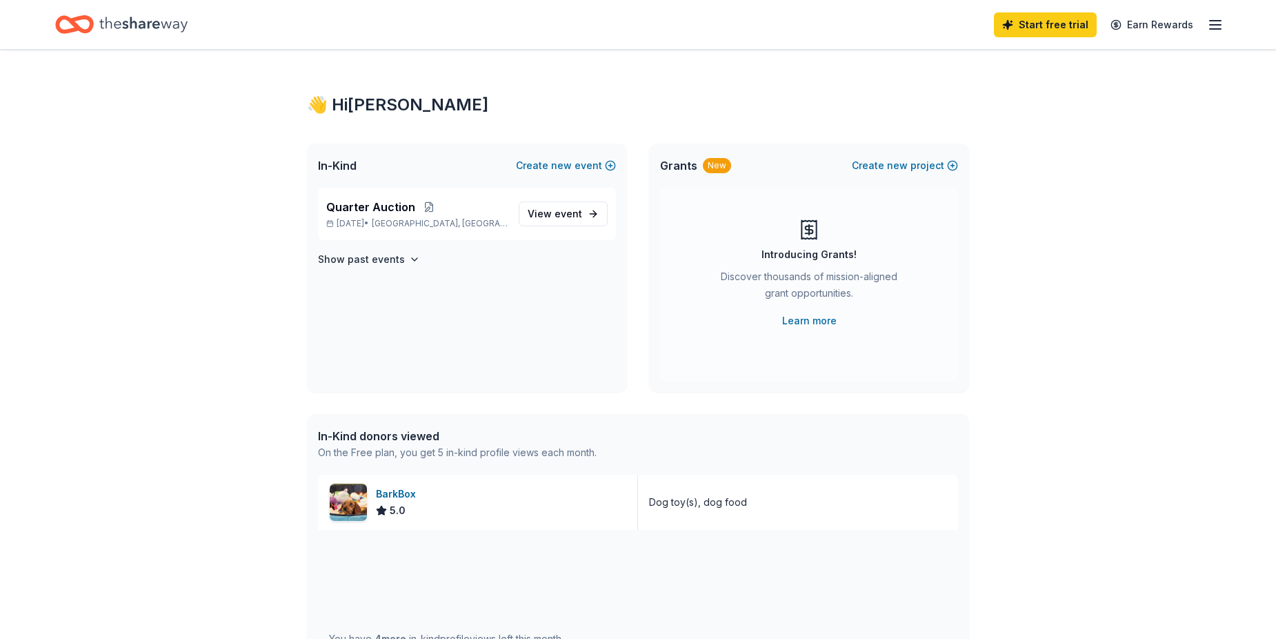
click at [95, 23] on div "Home" at bounding box center [121, 24] width 132 height 32
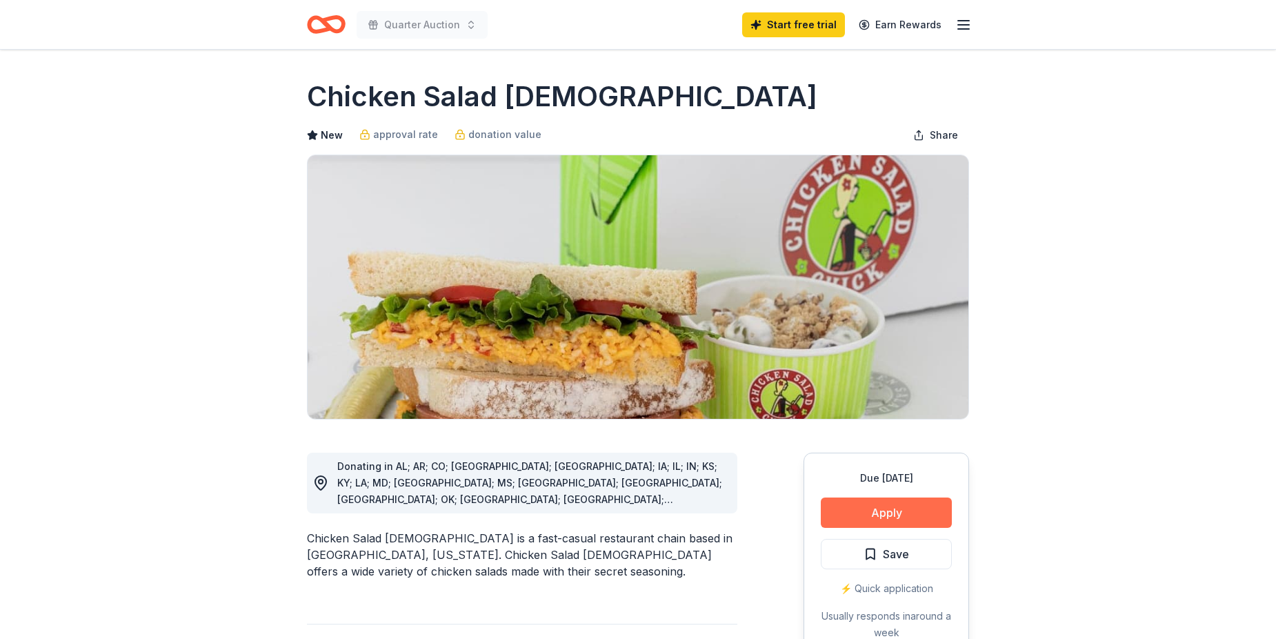
click at [910, 517] on button "Apply" at bounding box center [886, 512] width 131 height 30
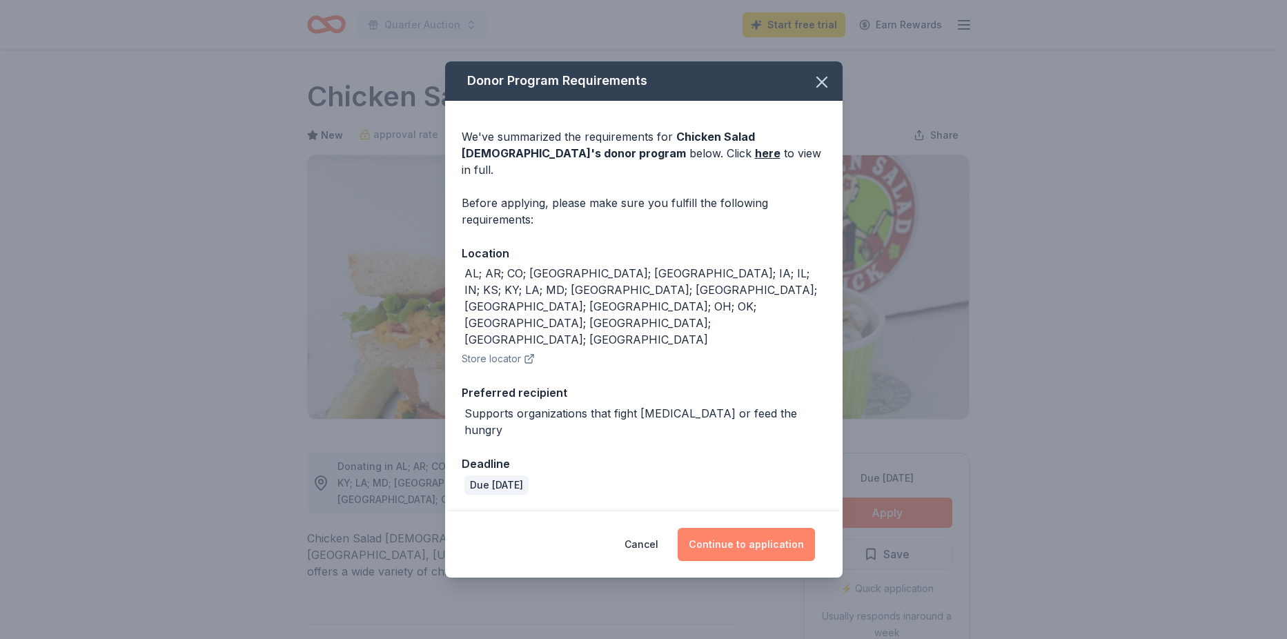
click at [737, 528] on button "Continue to application" at bounding box center [745, 544] width 137 height 33
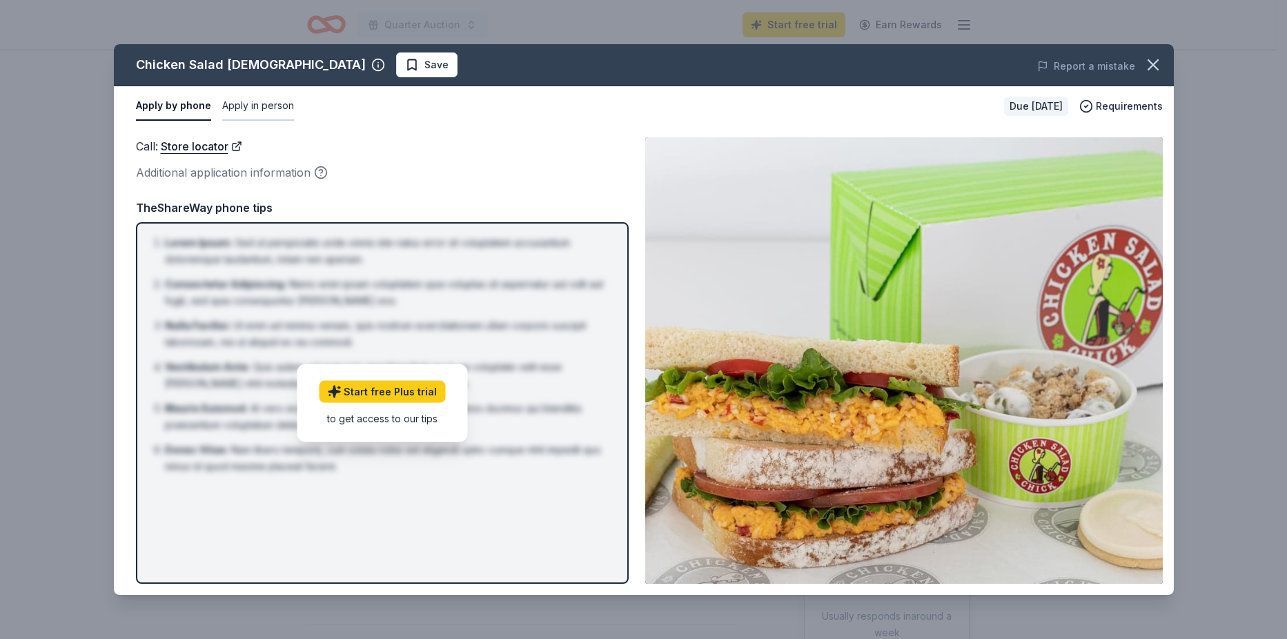
click at [241, 106] on button "Apply in person" at bounding box center [258, 106] width 72 height 29
click at [161, 101] on button "Apply by phone" at bounding box center [172, 106] width 73 height 29
click at [1158, 64] on icon "button" at bounding box center [1152, 64] width 19 height 19
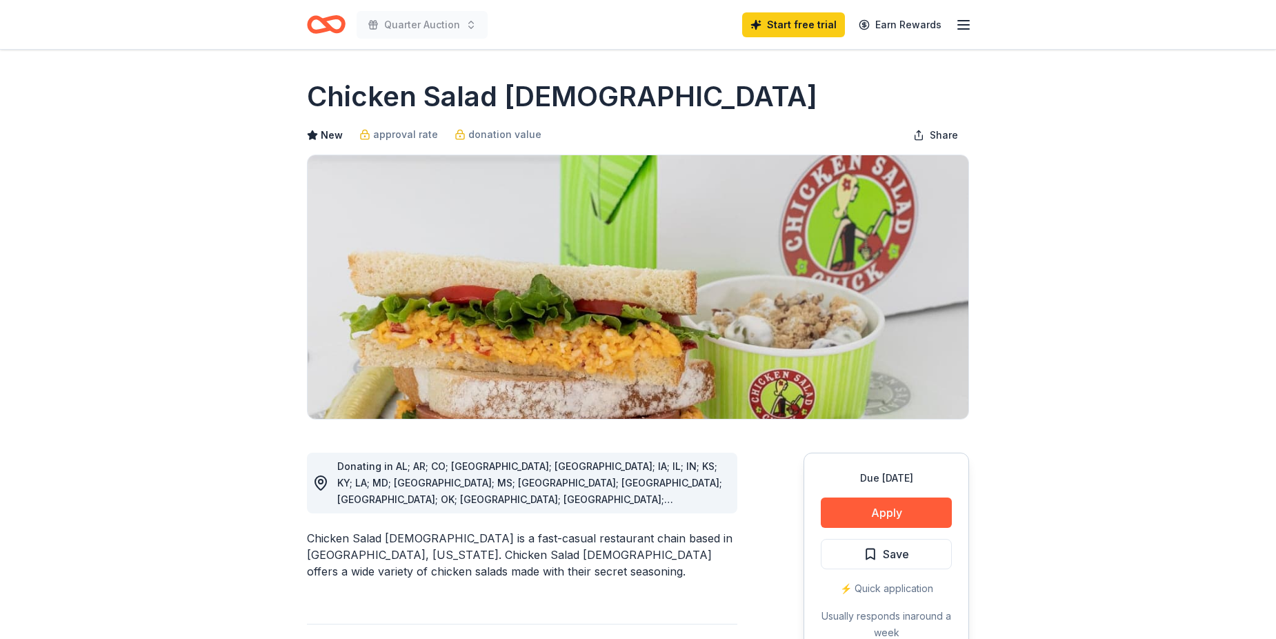
click at [332, 22] on icon "Home" at bounding box center [326, 24] width 39 height 32
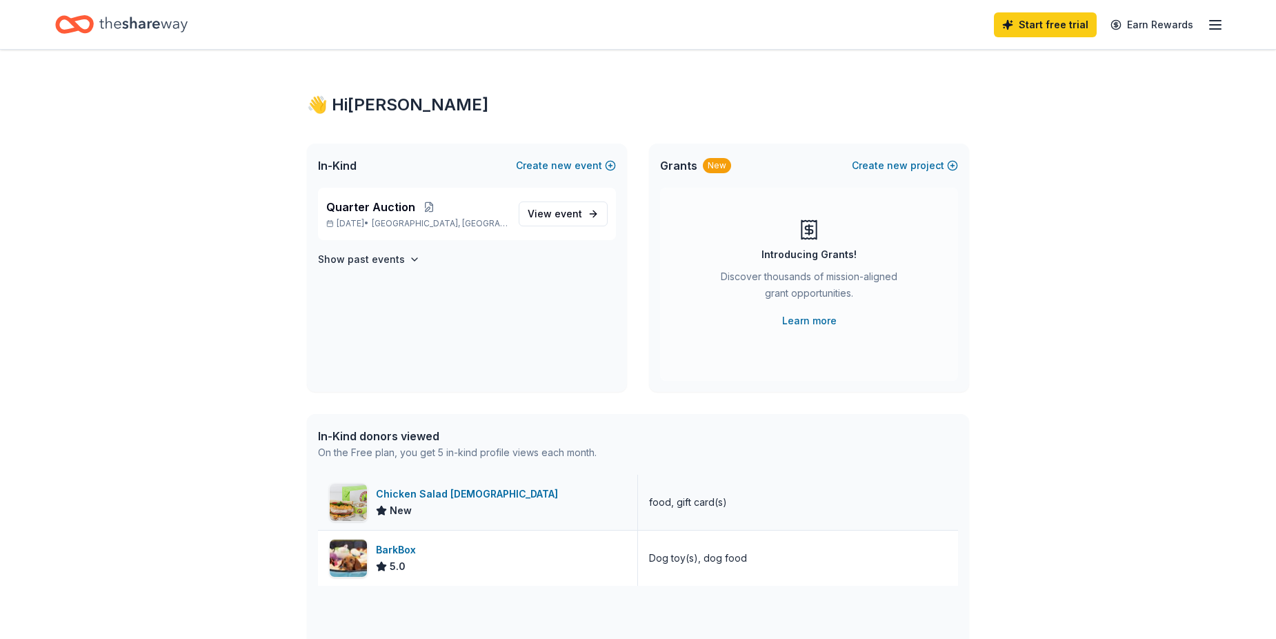
click at [499, 488] on div "Chicken Salad Chick New" at bounding box center [478, 502] width 320 height 55
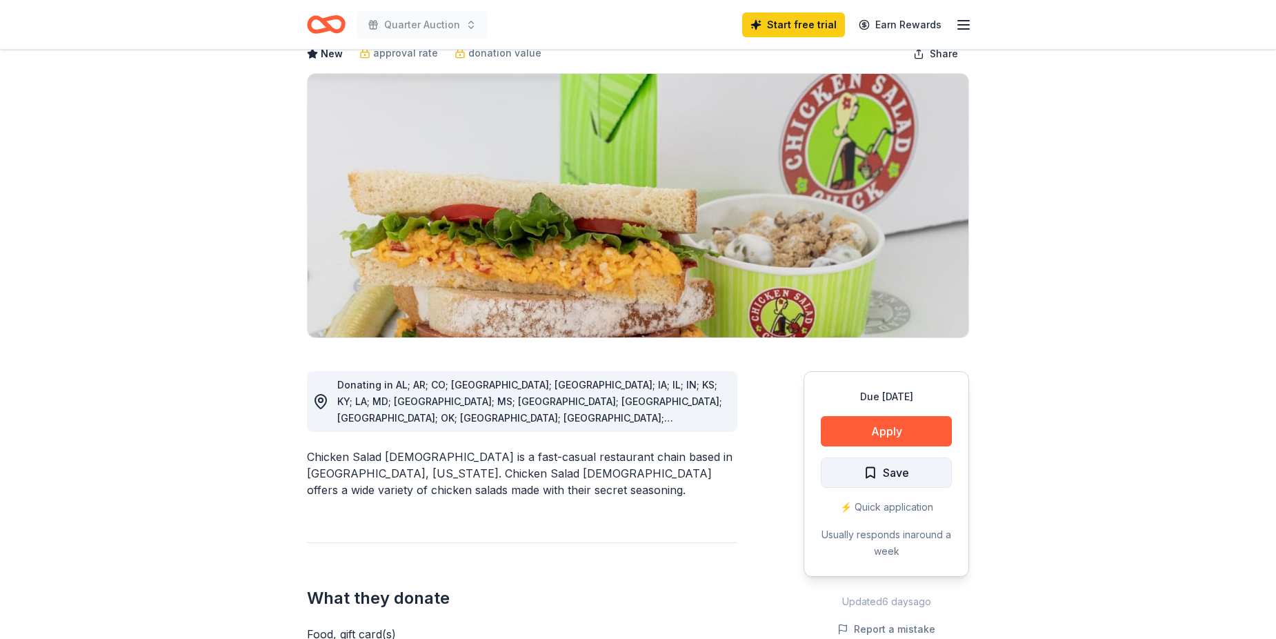
scroll to position [207, 0]
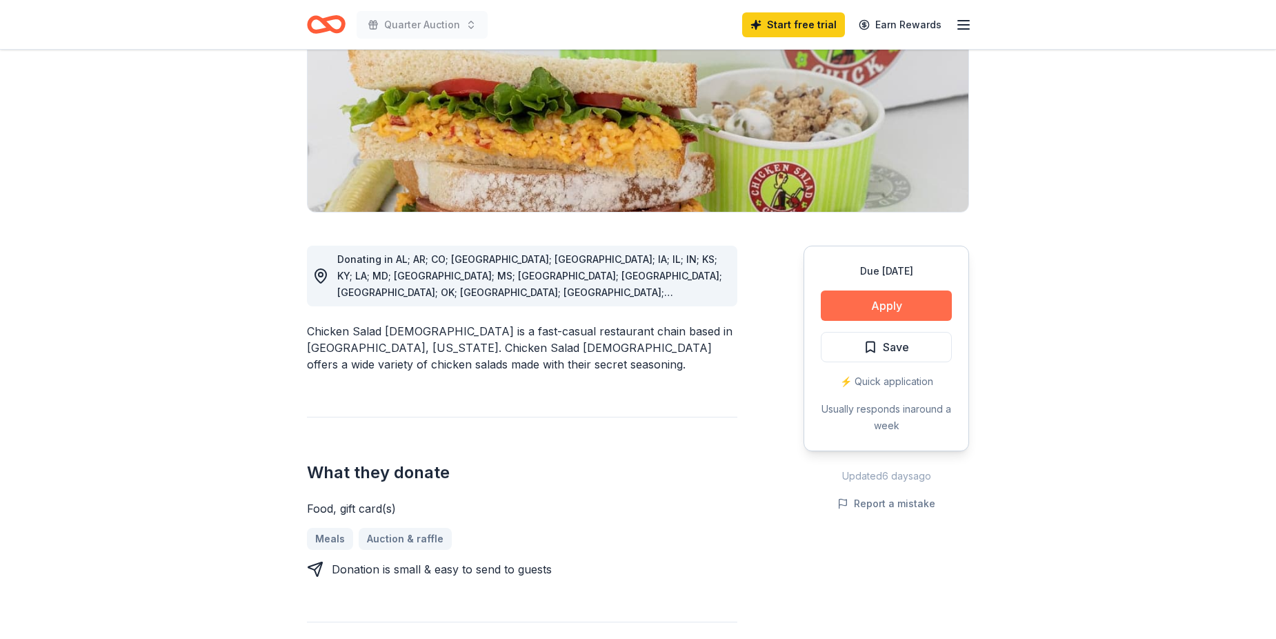
click at [907, 306] on button "Apply" at bounding box center [886, 305] width 131 height 30
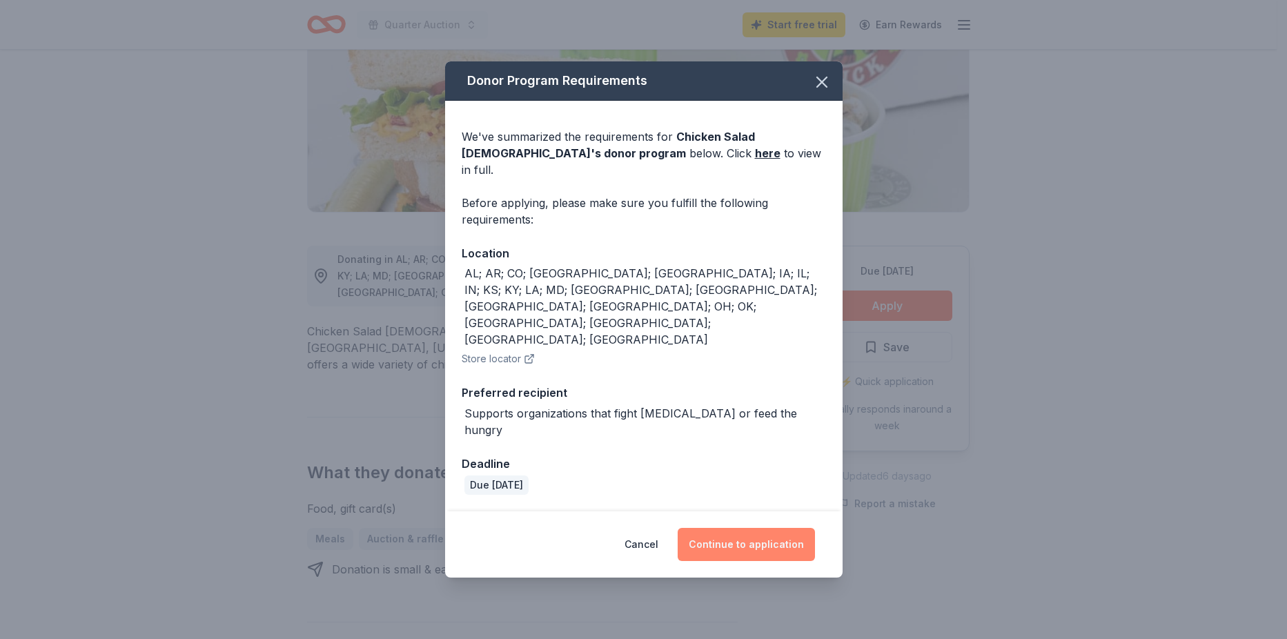
click at [775, 528] on button "Continue to application" at bounding box center [745, 544] width 137 height 33
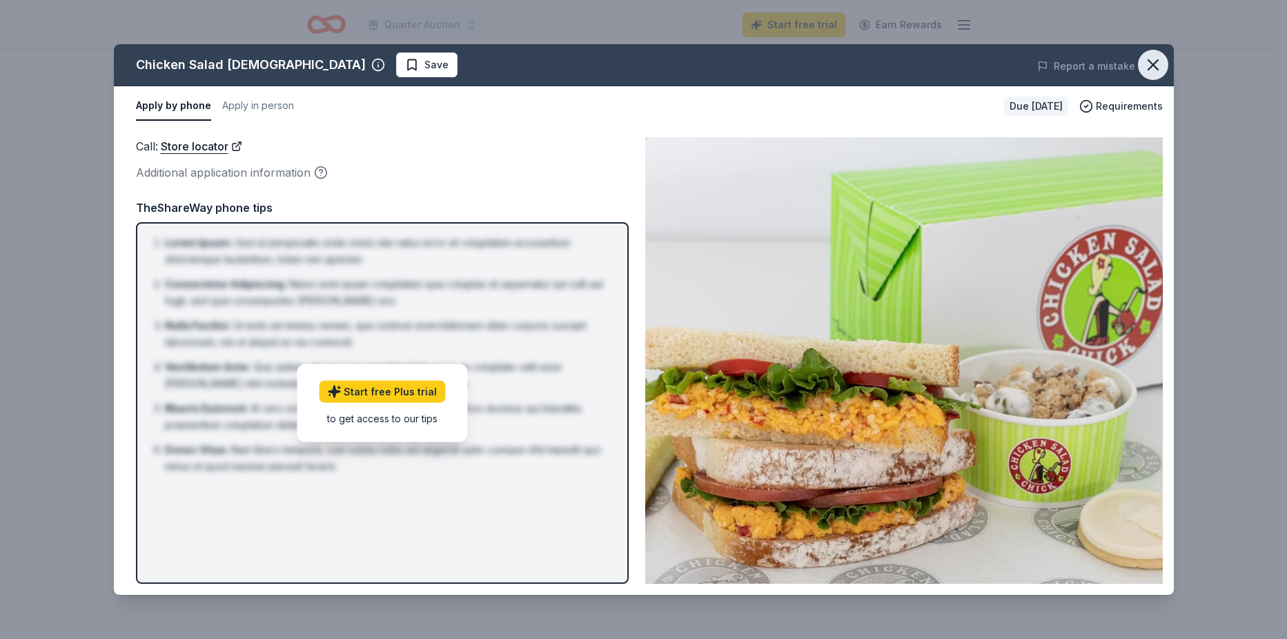
click at [1151, 63] on icon "button" at bounding box center [1153, 65] width 10 height 10
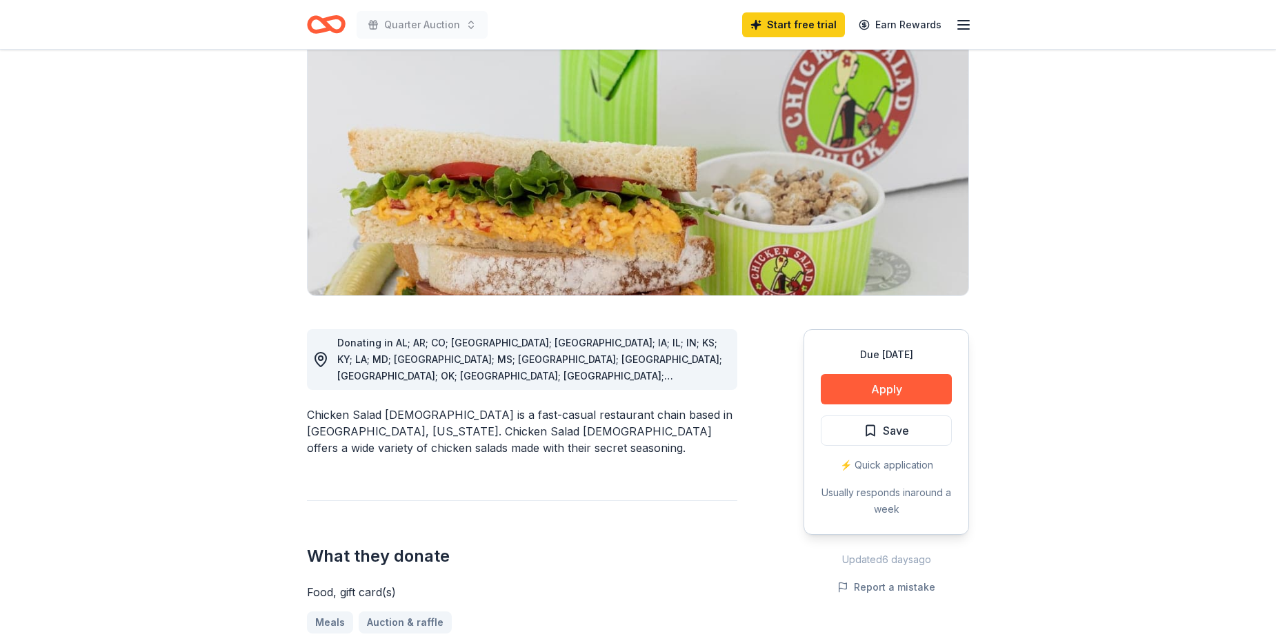
scroll to position [0, 0]
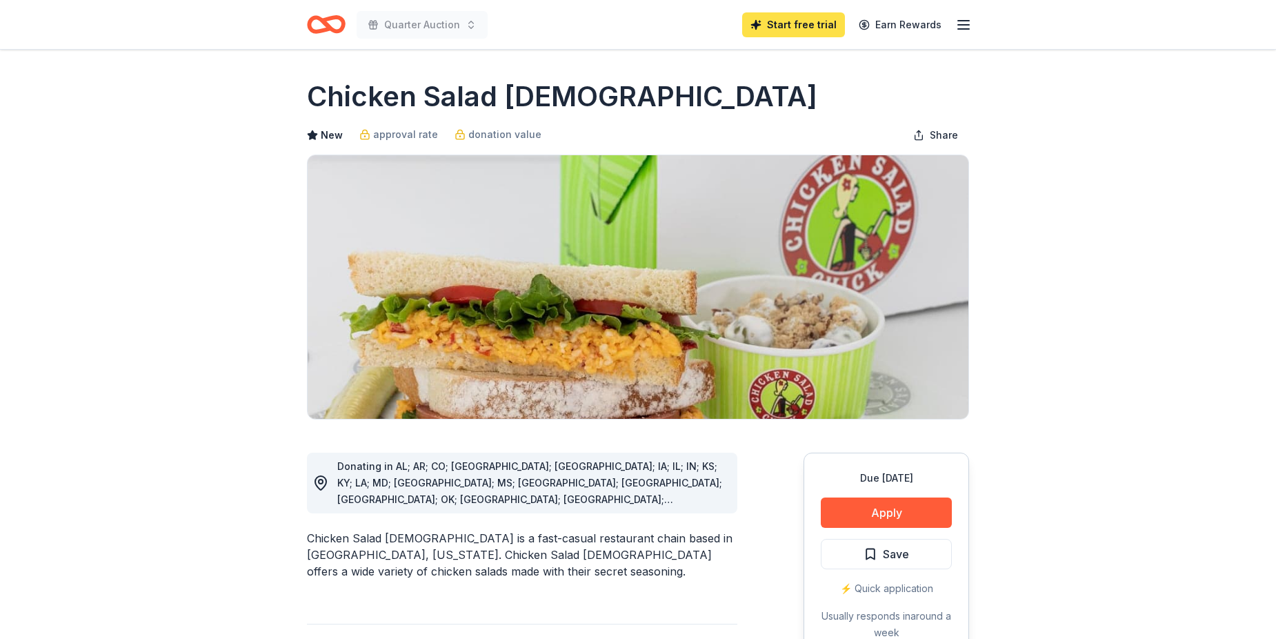
click at [814, 23] on link "Start free trial" at bounding box center [793, 24] width 103 height 25
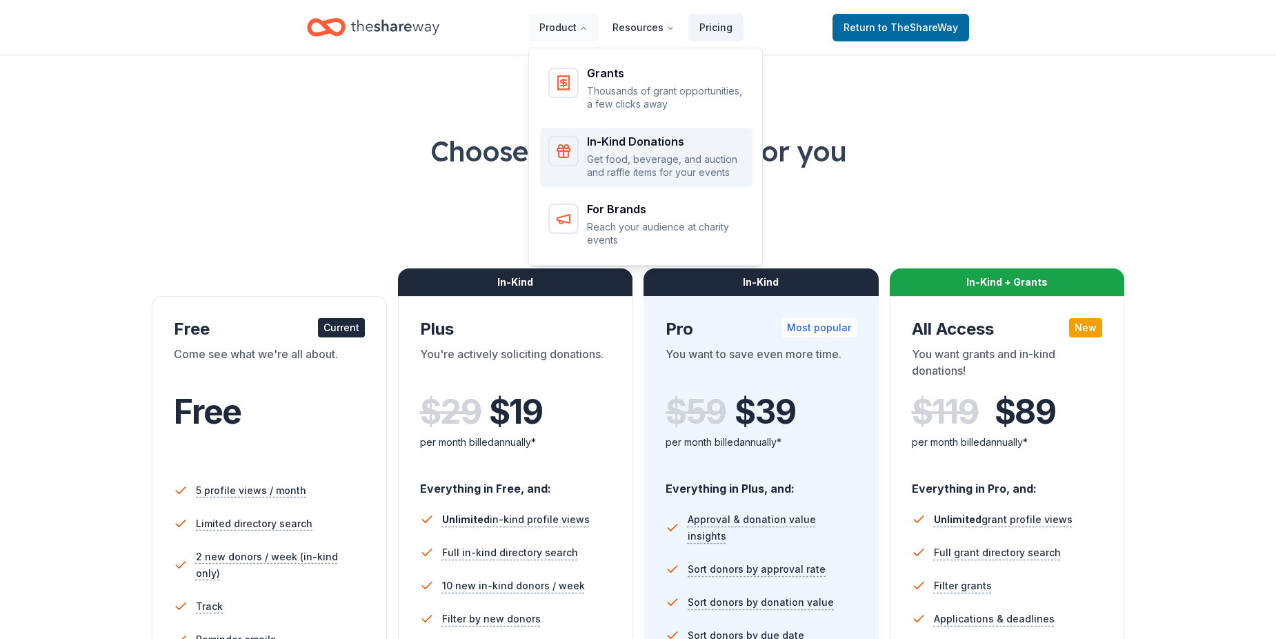
click at [604, 138] on div "In-Kind Donations" at bounding box center [665, 141] width 157 height 11
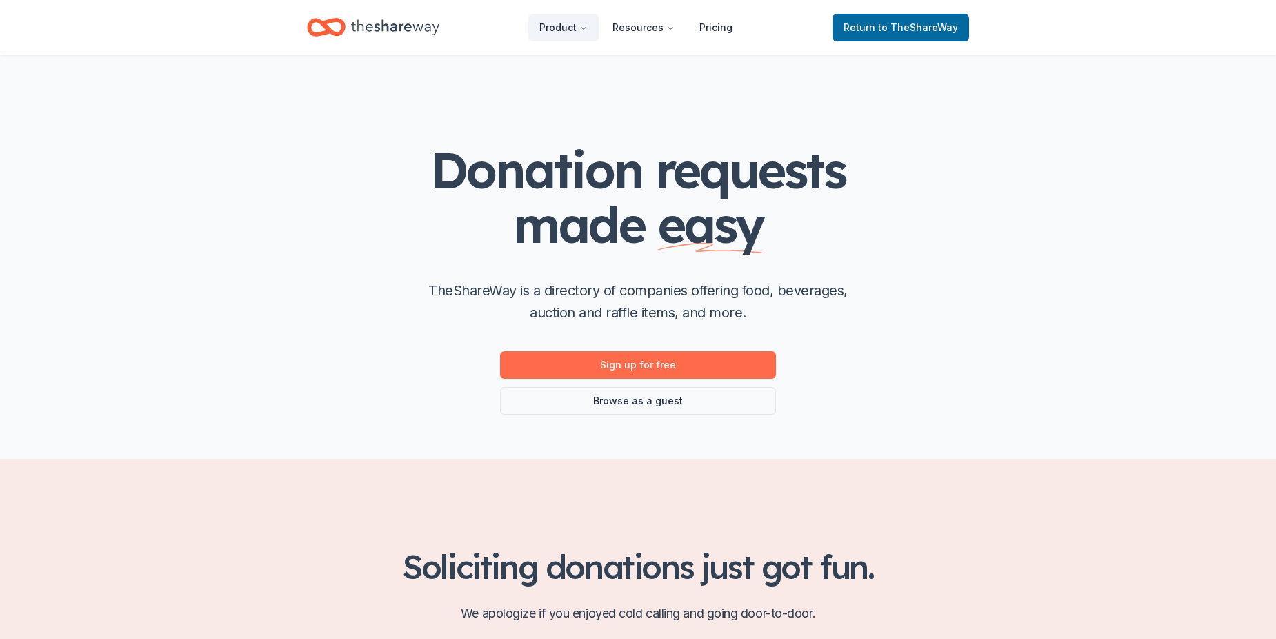
click at [694, 358] on link "Sign up for free" at bounding box center [638, 365] width 276 height 28
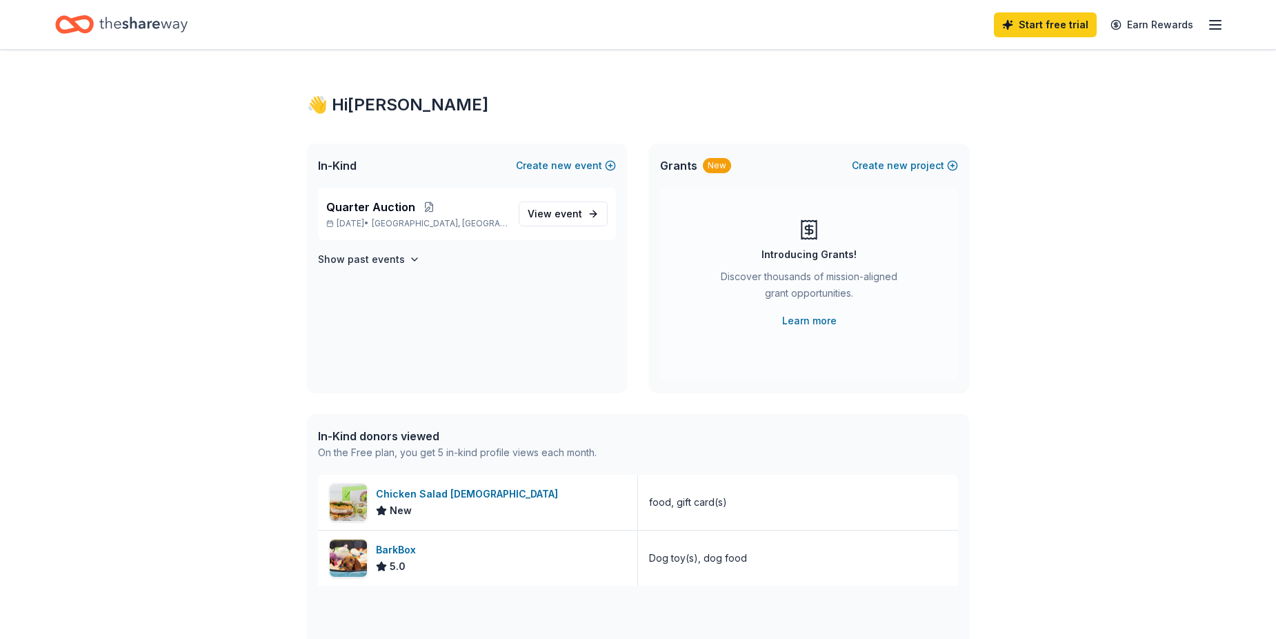
click at [1215, 30] on icon "button" at bounding box center [1215, 25] width 17 height 17
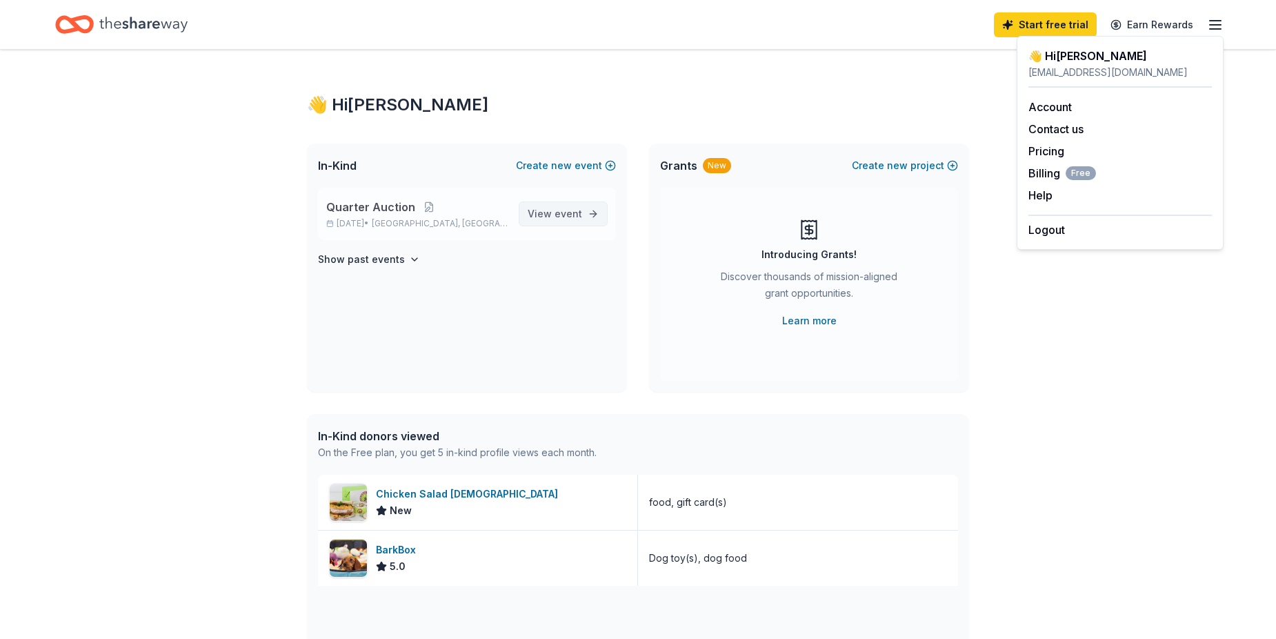
click at [562, 215] on span "event" at bounding box center [569, 214] width 28 height 12
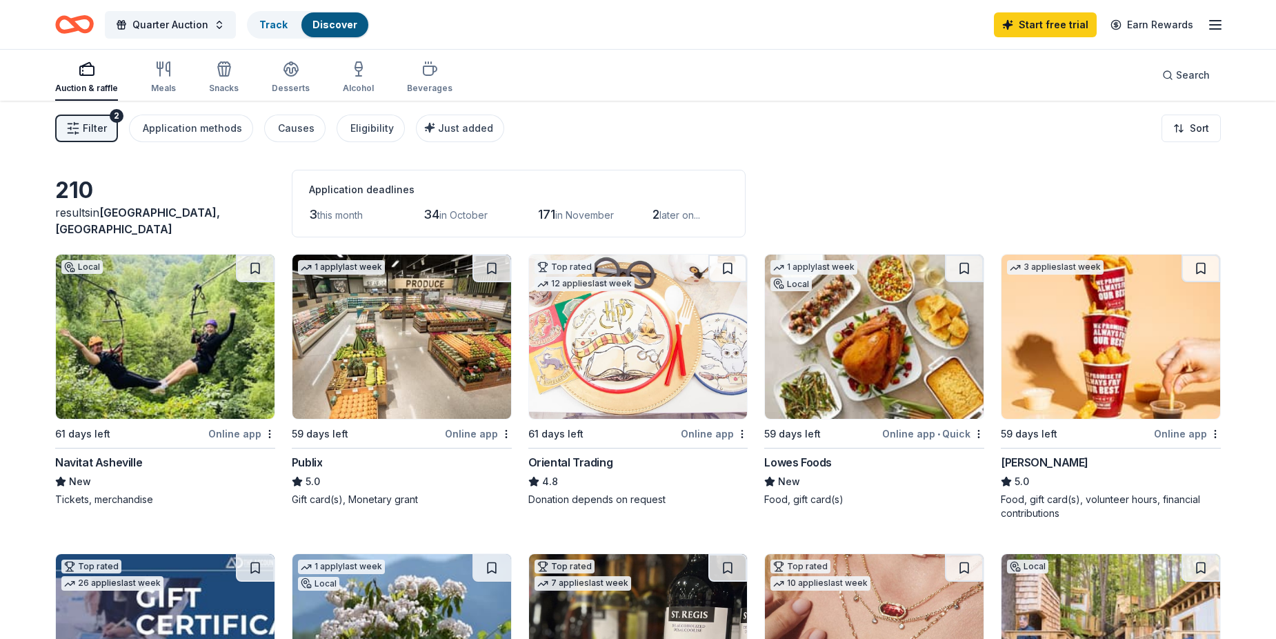
click at [437, 399] on img at bounding box center [402, 337] width 219 height 164
click at [1123, 330] on img at bounding box center [1111, 337] width 219 height 164
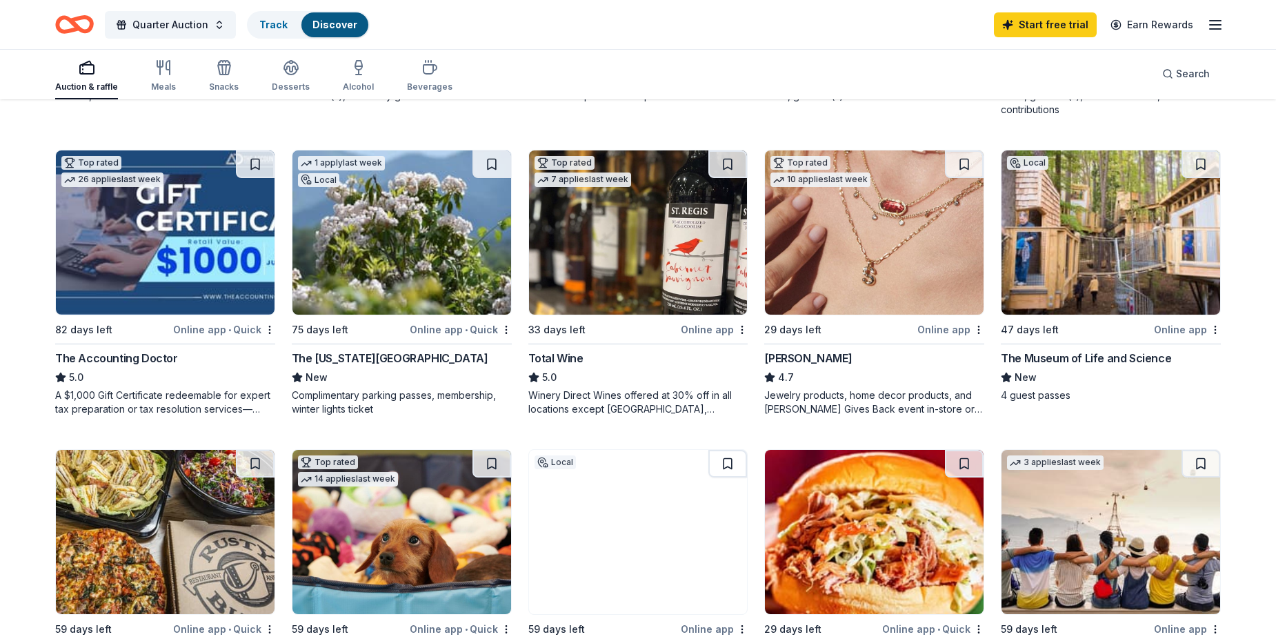
scroll to position [414, 0]
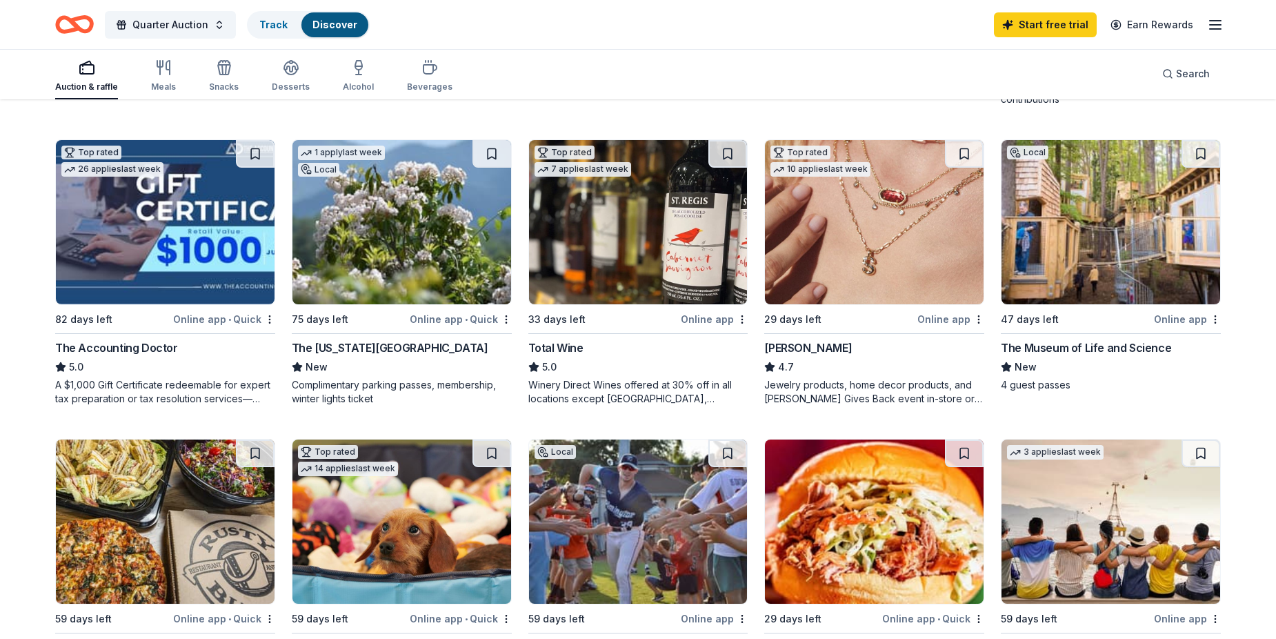
click at [1128, 246] on img at bounding box center [1111, 222] width 219 height 164
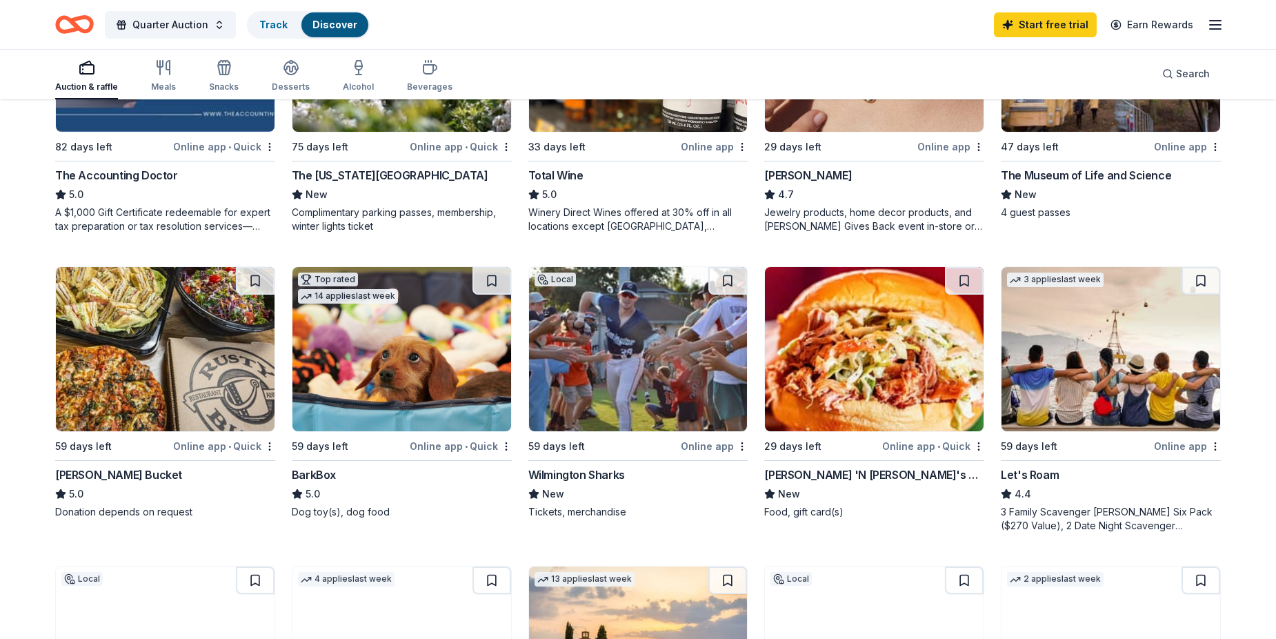
scroll to position [690, 0]
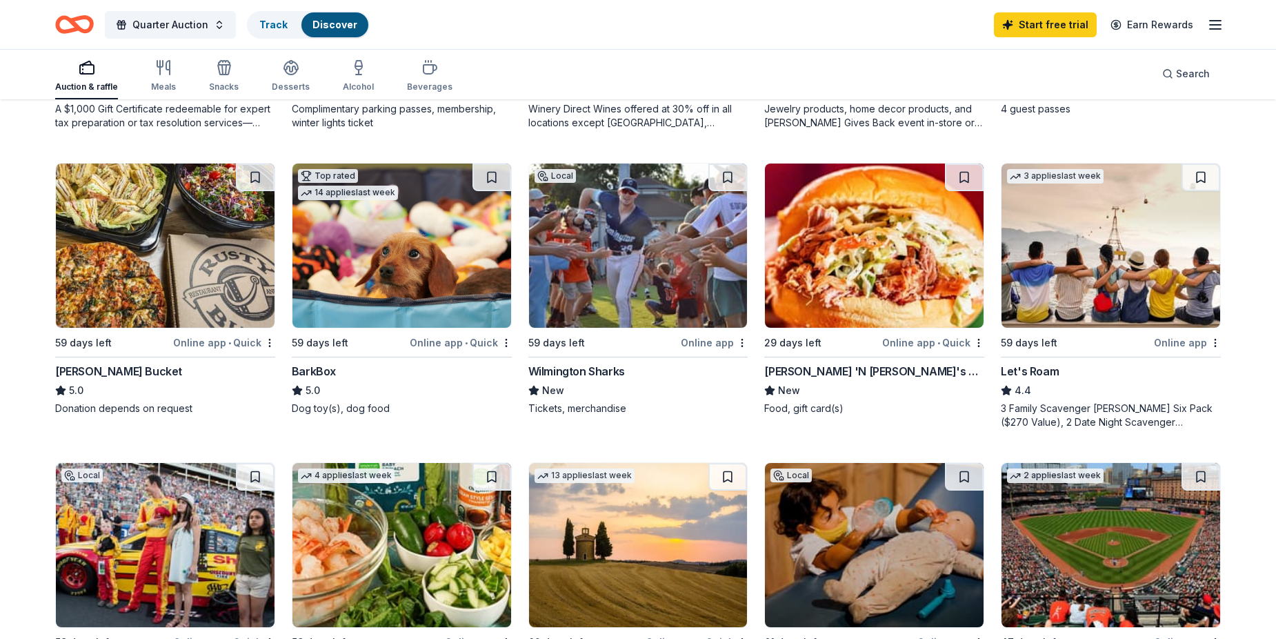
click at [601, 270] on img at bounding box center [638, 246] width 219 height 164
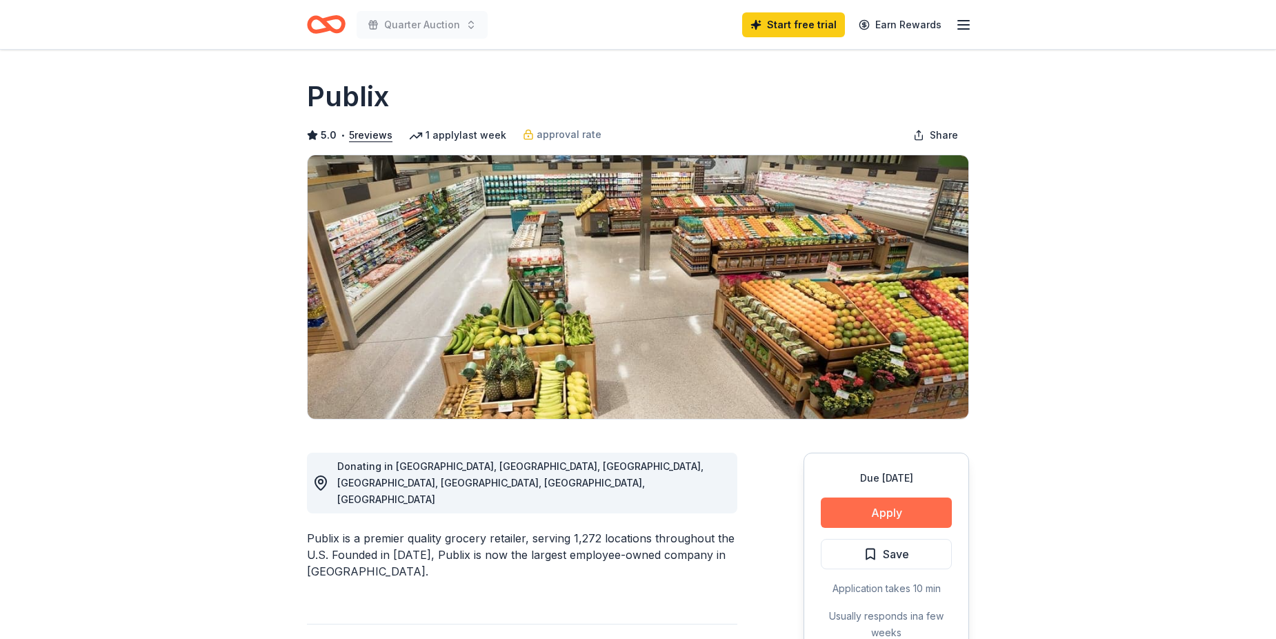
click at [901, 508] on button "Apply" at bounding box center [886, 512] width 131 height 30
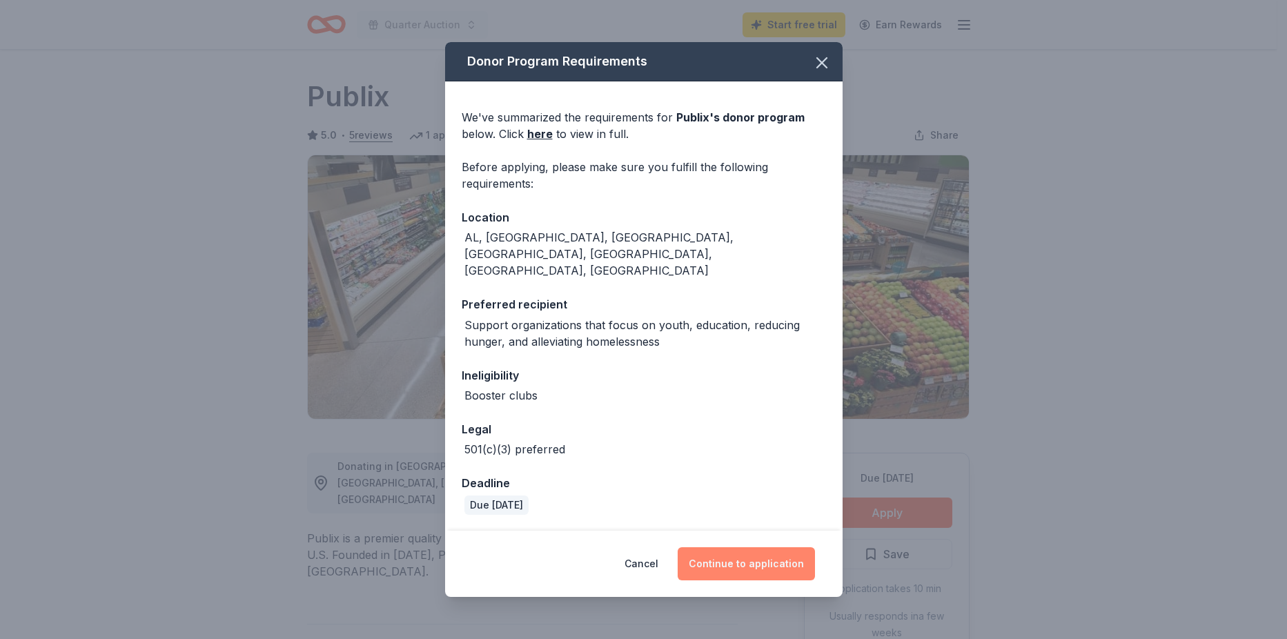
click at [722, 547] on button "Continue to application" at bounding box center [745, 563] width 137 height 33
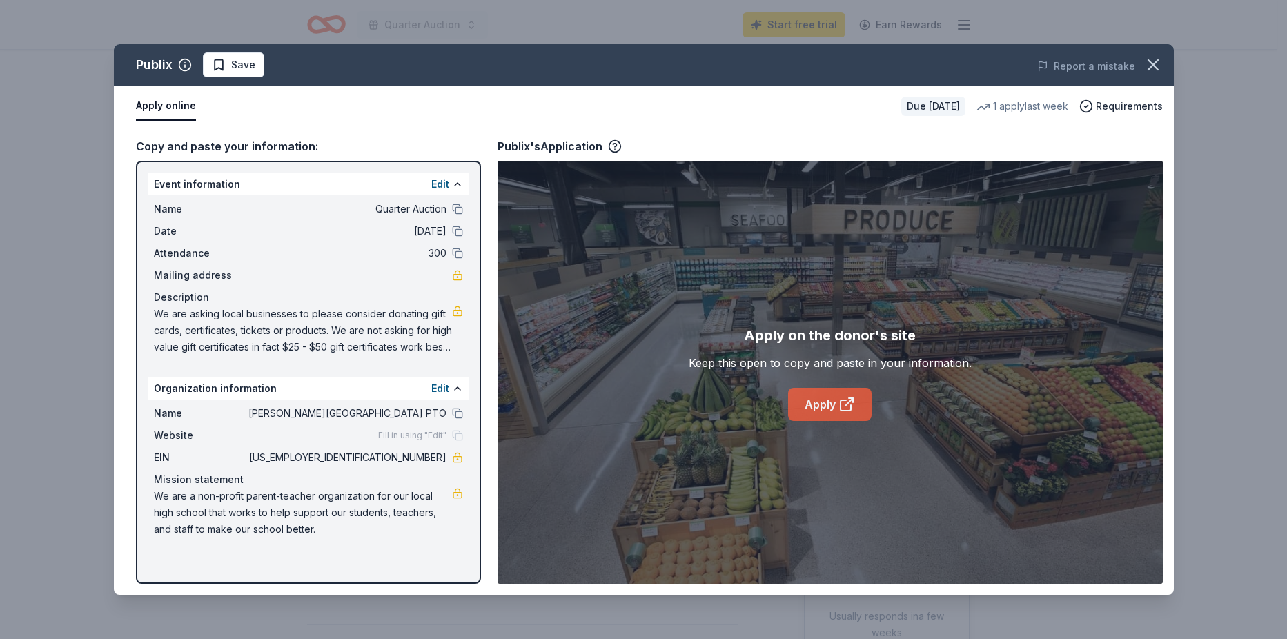
click at [836, 395] on link "Apply" at bounding box center [829, 404] width 83 height 33
click at [1156, 61] on icon "button" at bounding box center [1153, 65] width 10 height 10
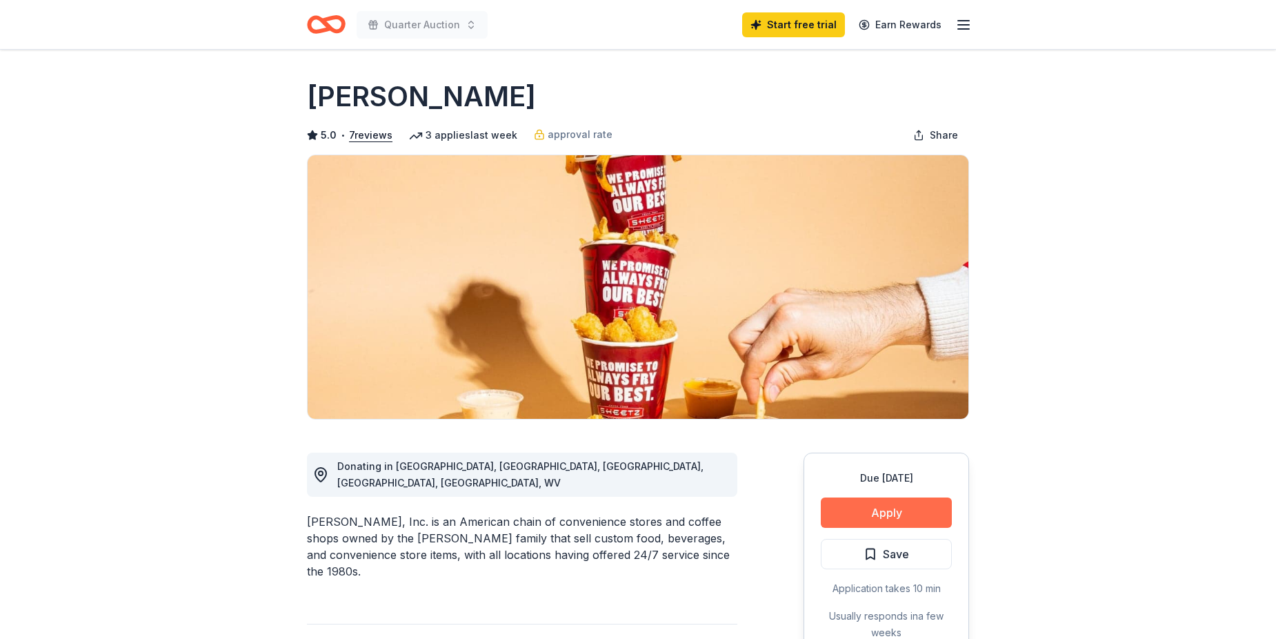
click at [914, 507] on button "Apply" at bounding box center [886, 512] width 131 height 30
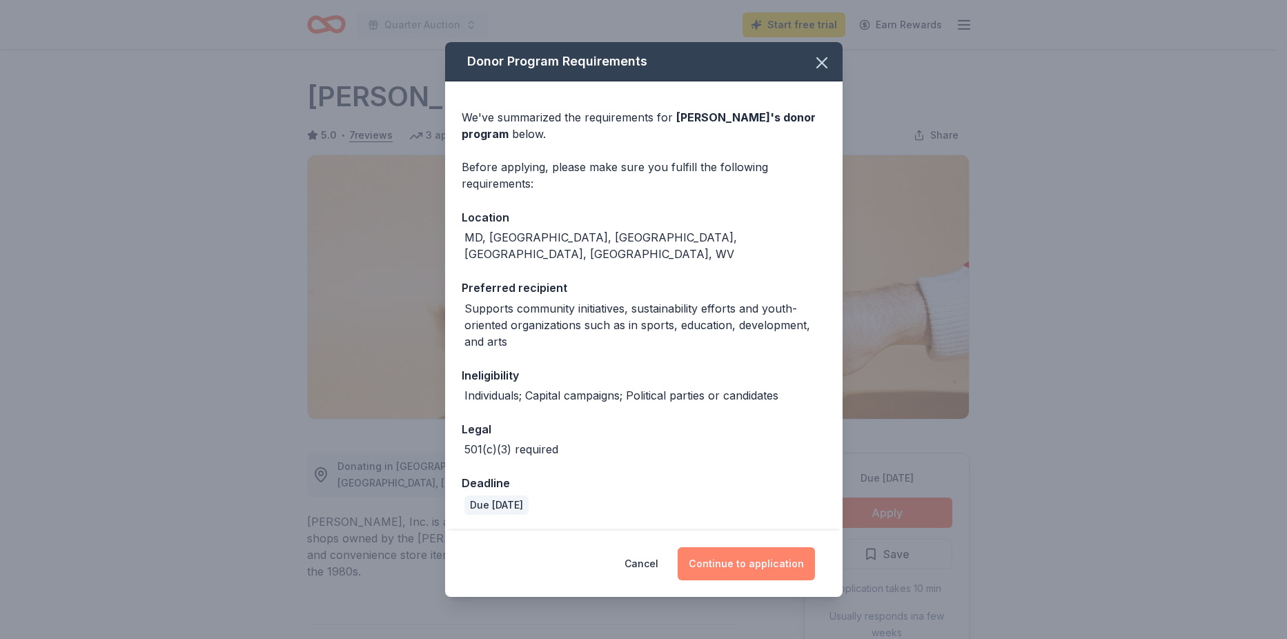
click at [734, 560] on button "Continue to application" at bounding box center [745, 563] width 137 height 33
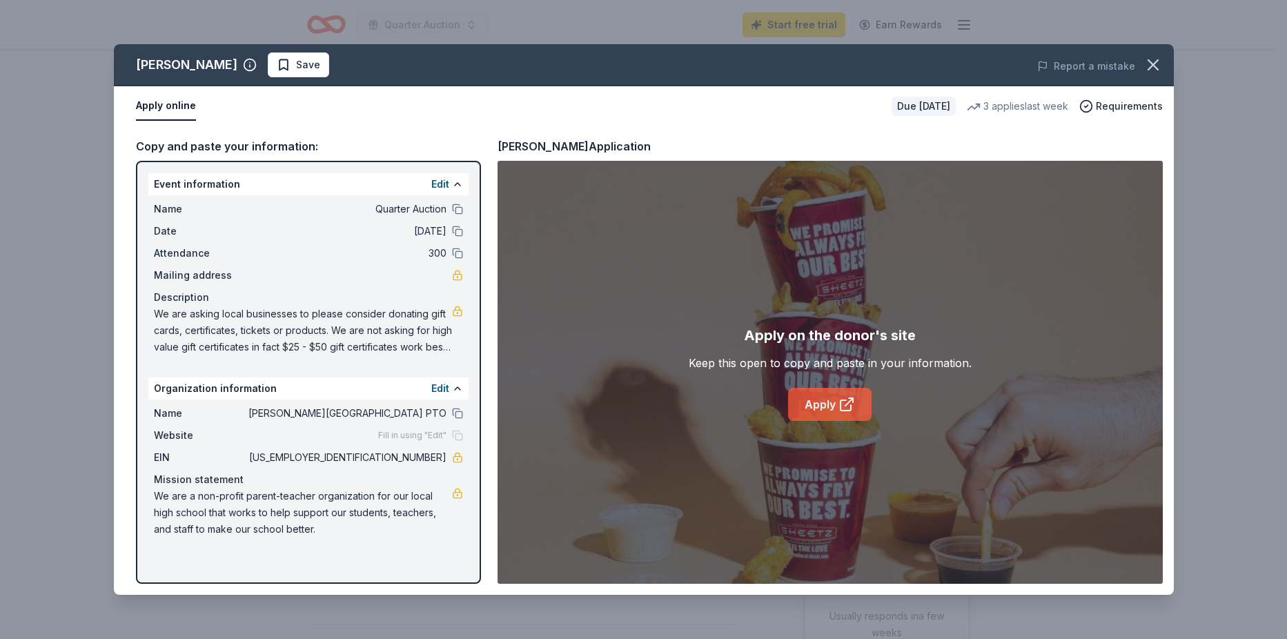
click at [827, 406] on link "Apply" at bounding box center [829, 404] width 83 height 33
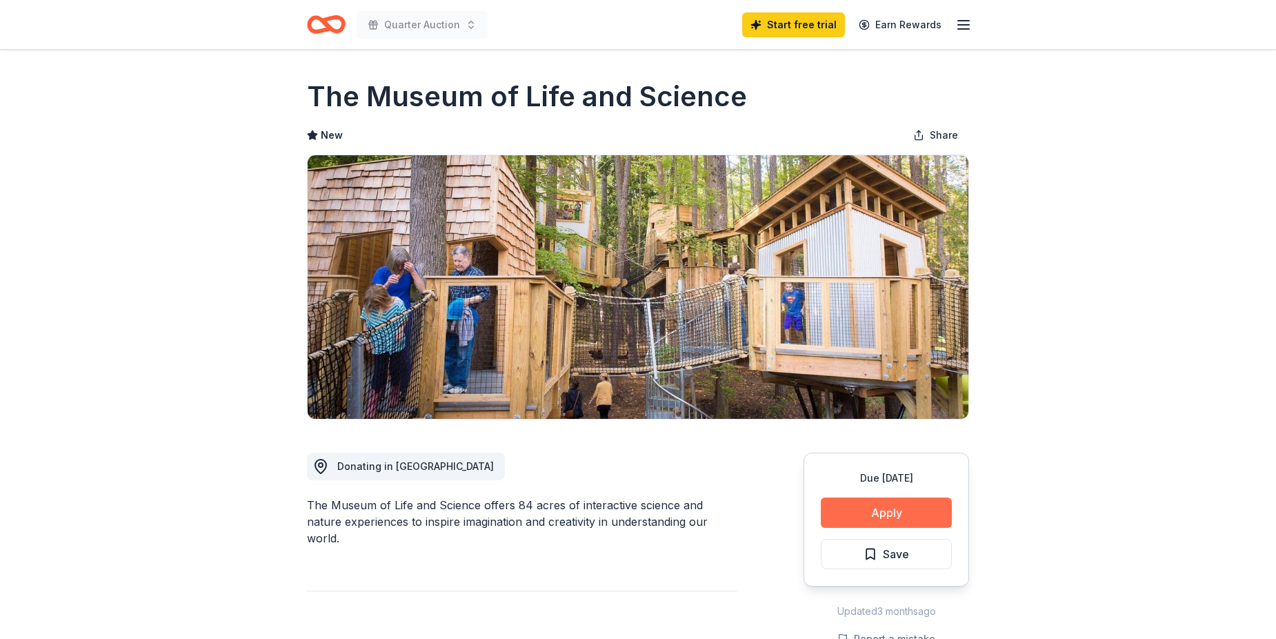
click at [856, 502] on button "Apply" at bounding box center [886, 512] width 131 height 30
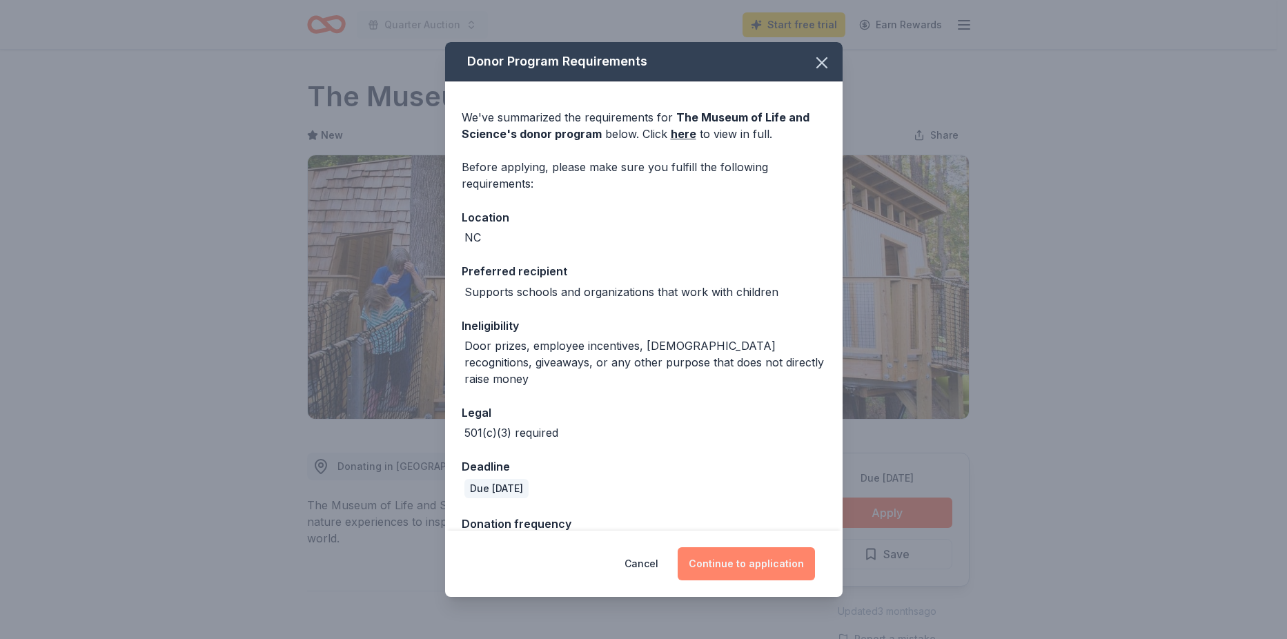
click at [758, 557] on button "Continue to application" at bounding box center [745, 563] width 137 height 33
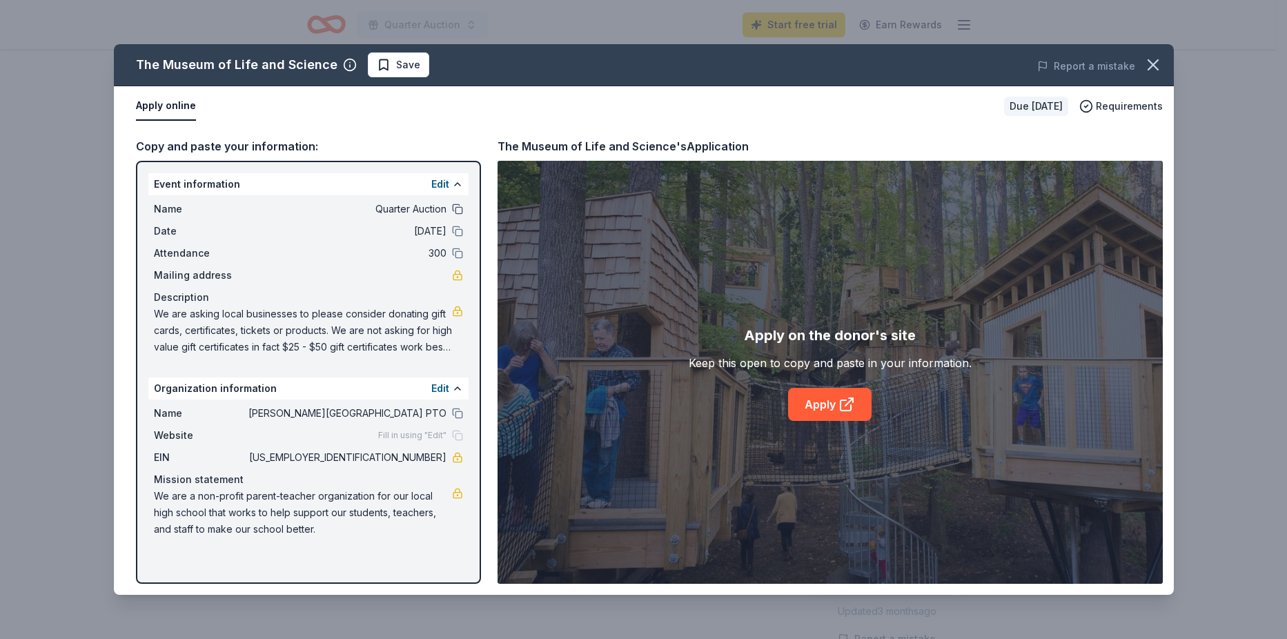
click at [460, 212] on button at bounding box center [457, 209] width 11 height 11
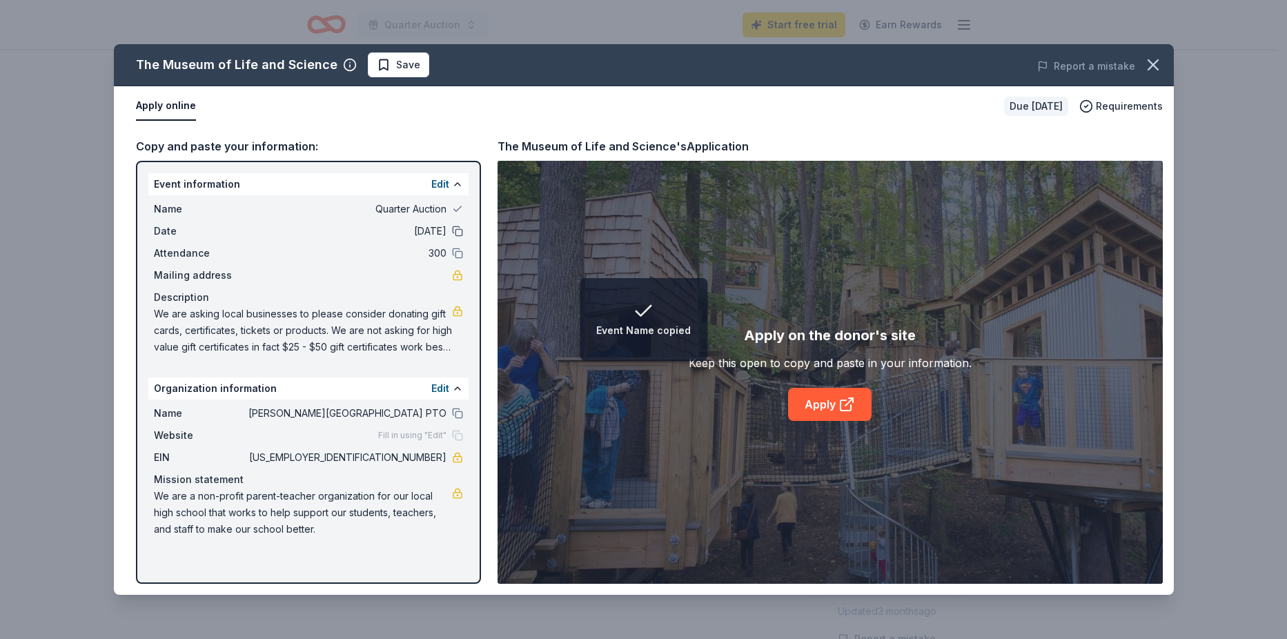
click at [458, 230] on button at bounding box center [457, 231] width 11 height 11
click at [458, 250] on button at bounding box center [457, 253] width 11 height 11
click at [453, 413] on button at bounding box center [457, 413] width 11 height 11
click at [809, 406] on link "Apply" at bounding box center [829, 404] width 83 height 33
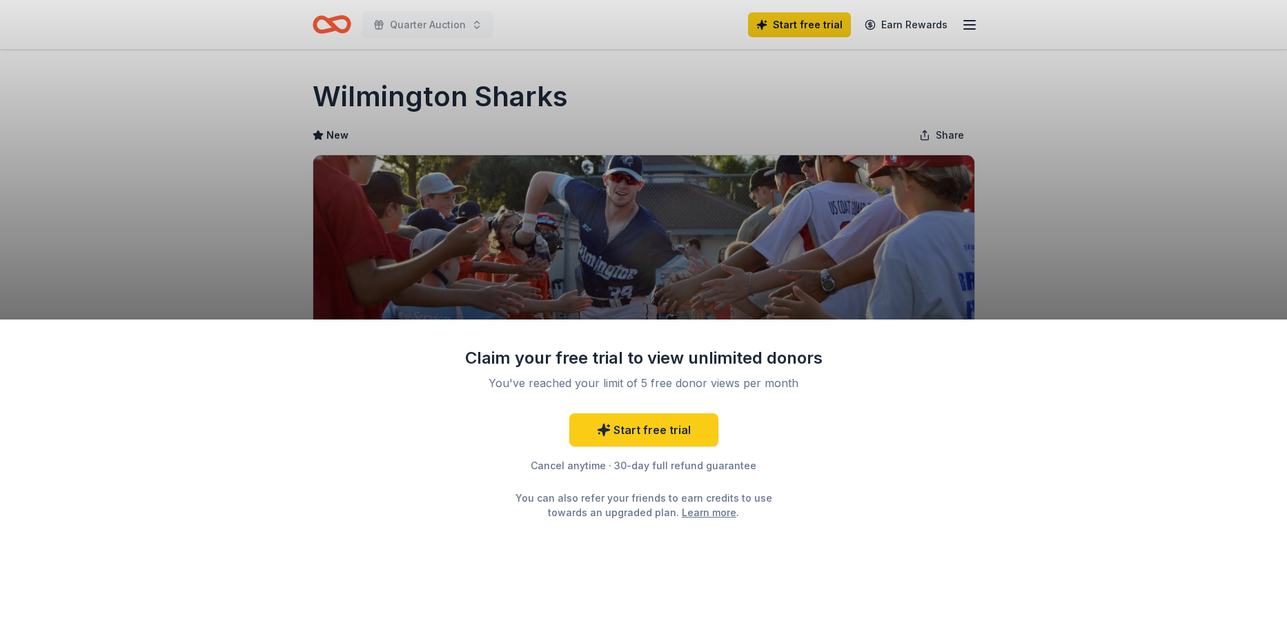
click at [864, 508] on div "Claim your free trial to view unlimited donors You've reached your limit of 5 f…" at bounding box center [643, 478] width 1287 height 319
click at [1135, 215] on div "Claim your free trial to view unlimited donors You've reached your limit of 5 f…" at bounding box center [643, 319] width 1287 height 639
click at [660, 258] on div "Claim your free trial to view unlimited donors You've reached your limit of 5 f…" at bounding box center [643, 319] width 1287 height 639
click at [822, 237] on div "Claim your free trial to view unlimited donors You've reached your limit of 5 f…" at bounding box center [643, 319] width 1287 height 639
click at [625, 428] on link "Start free trial" at bounding box center [643, 429] width 149 height 33
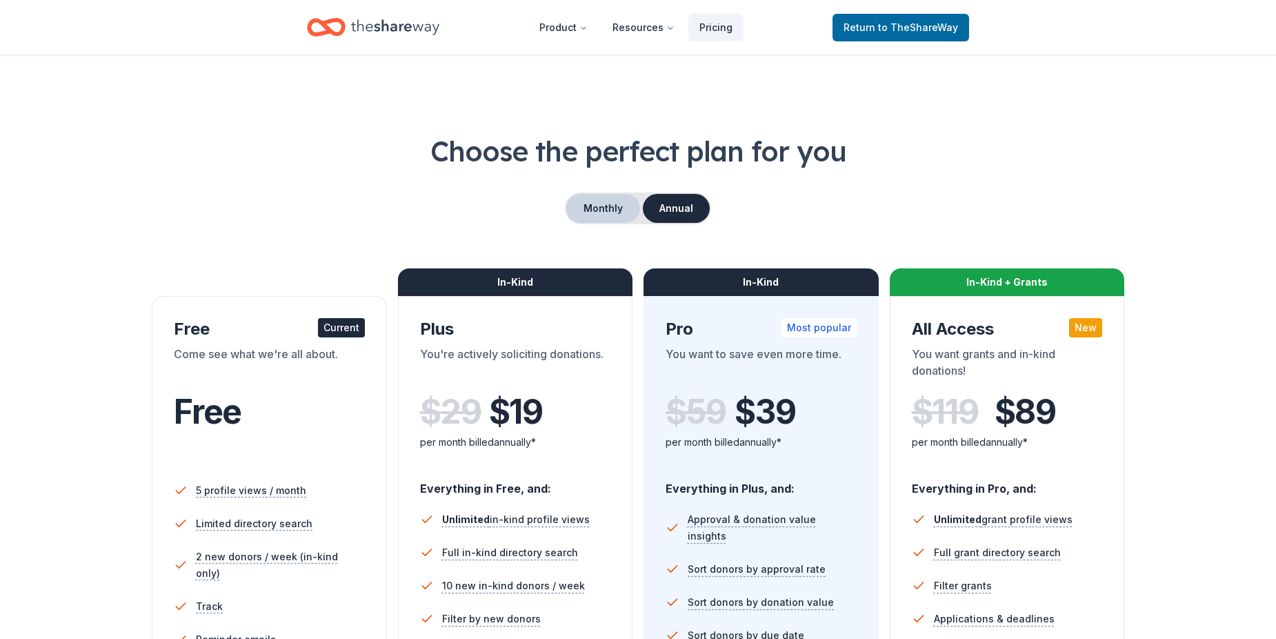
click at [608, 205] on button "Monthly" at bounding box center [603, 208] width 74 height 29
